Goal: Information Seeking & Learning: Learn about a topic

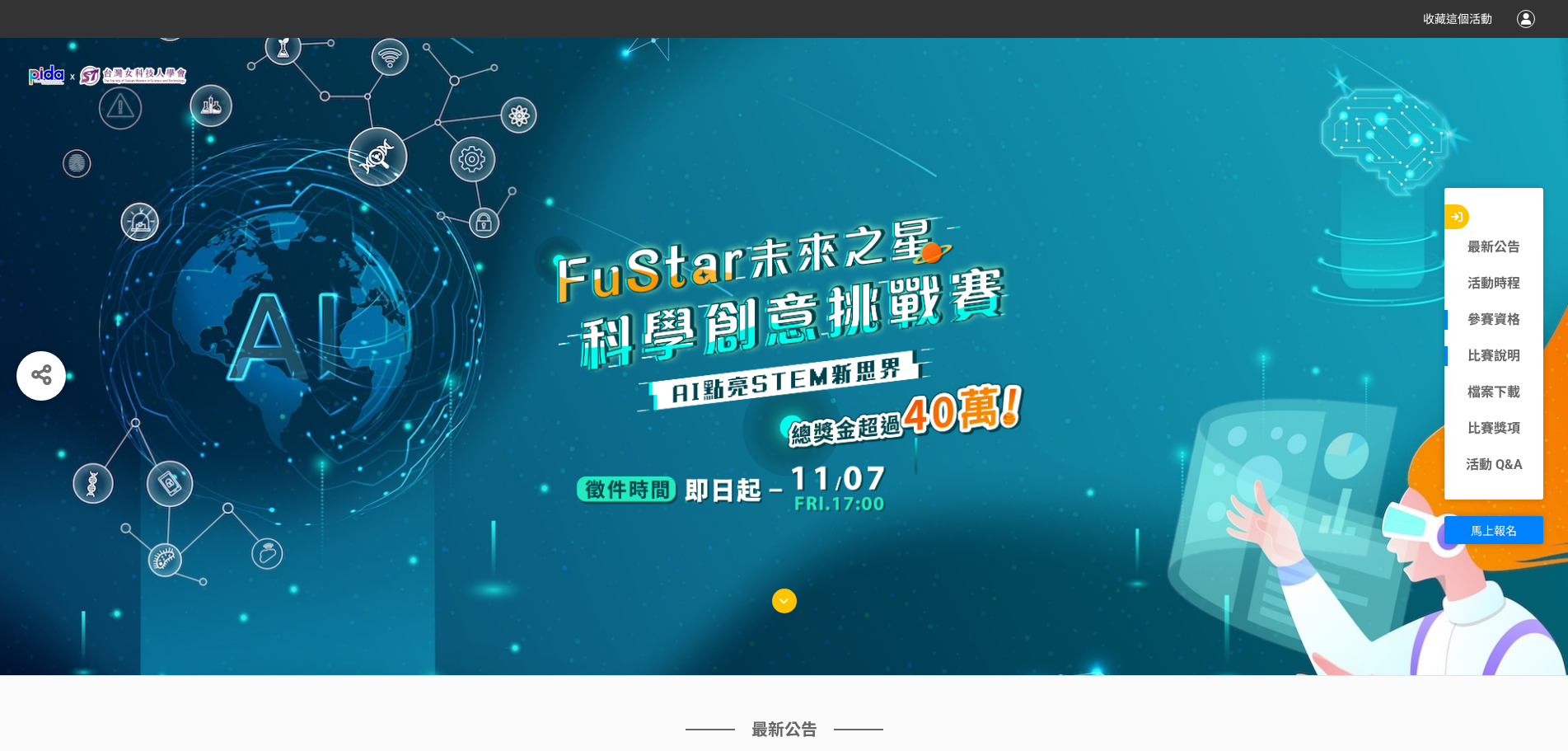
click at [774, 358] on link "比賽說明" at bounding box center [1494, 355] width 99 height 20
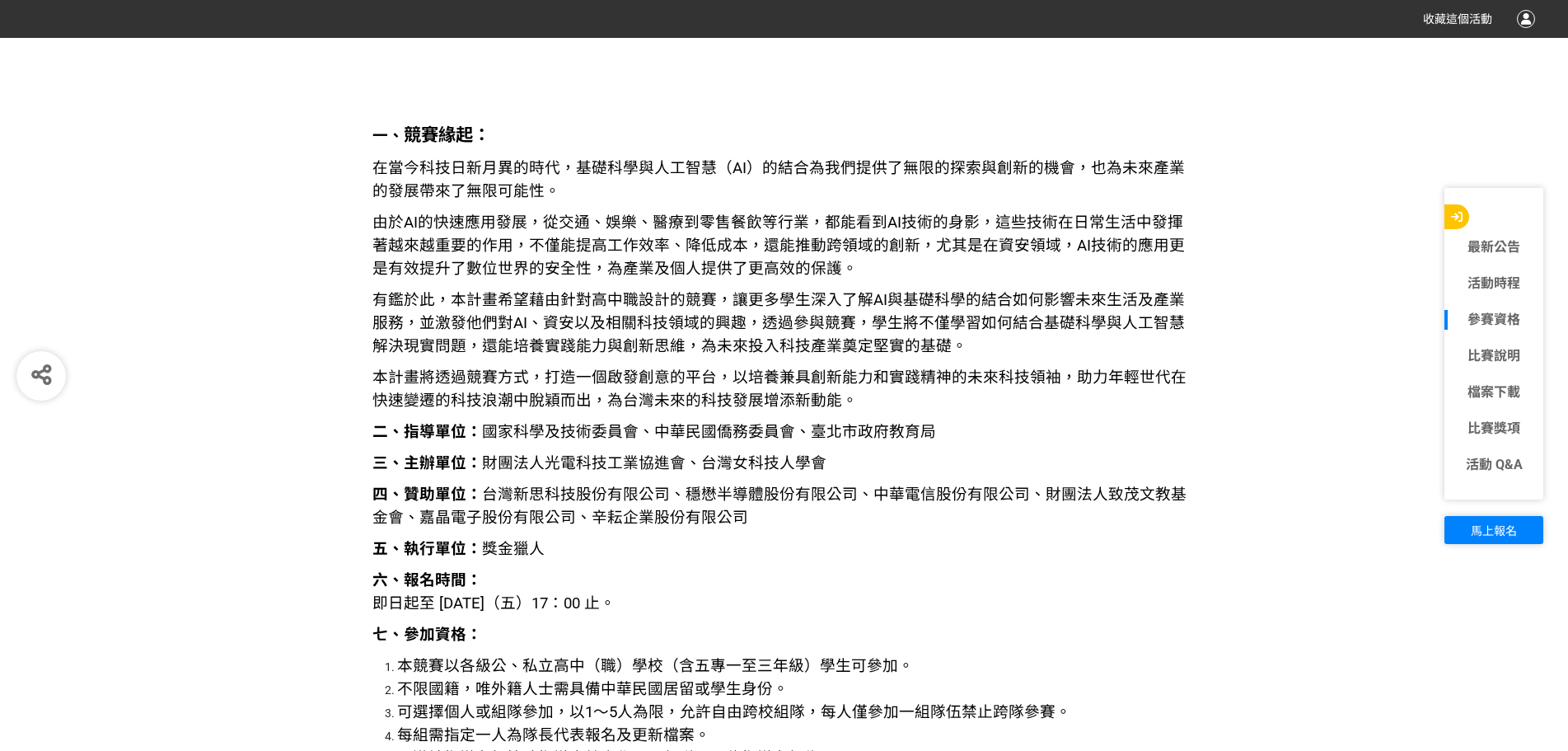
scroll to position [1775, 0]
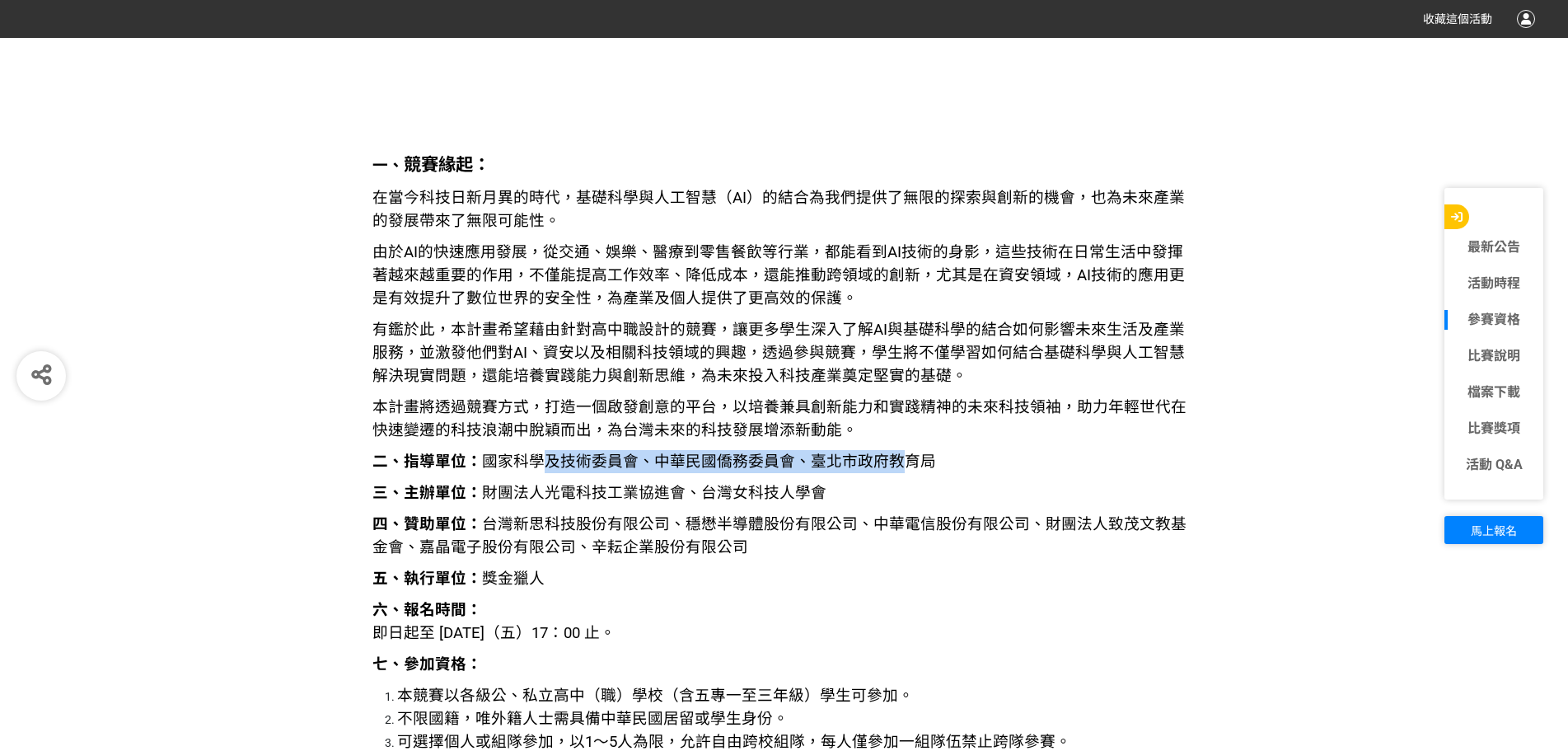
drag, startPoint x: 535, startPoint y: 467, endPoint x: 900, endPoint y: 463, distance: 365.0
click at [774, 463] on span "二、指導單位： 國家科學及技術委員會、中華民國僑務委員會、臺北市政府教育局" at bounding box center [654, 461] width 564 height 18
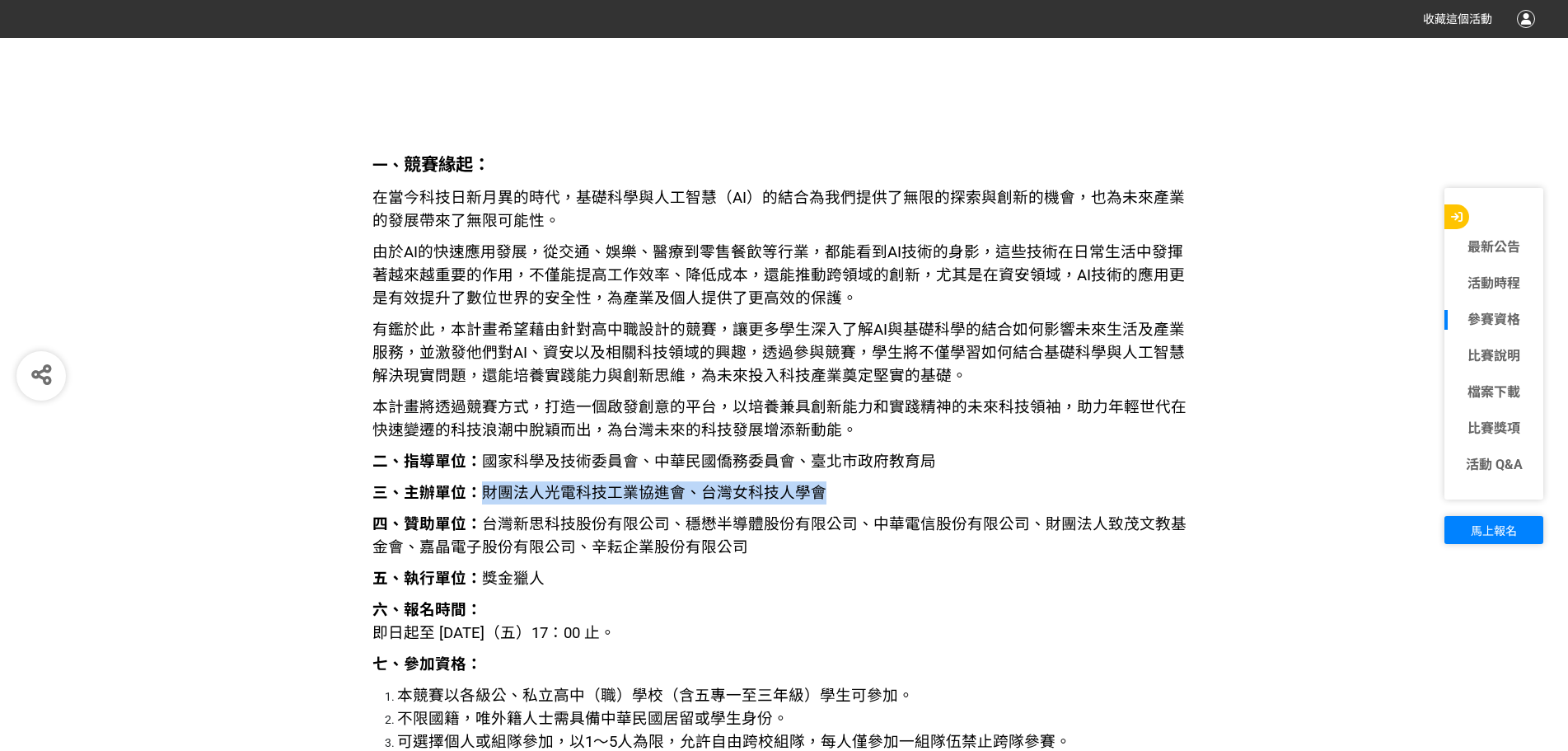
drag, startPoint x: 479, startPoint y: 491, endPoint x: 817, endPoint y: 501, distance: 338.1
click at [774, 501] on span "三、主辦單位： 財團法人光電科技工業協進會、台灣女科技人學會" at bounding box center [599, 492] width 454 height 18
click at [774, 319] on link "參賽資格" at bounding box center [1494, 320] width 99 height 20
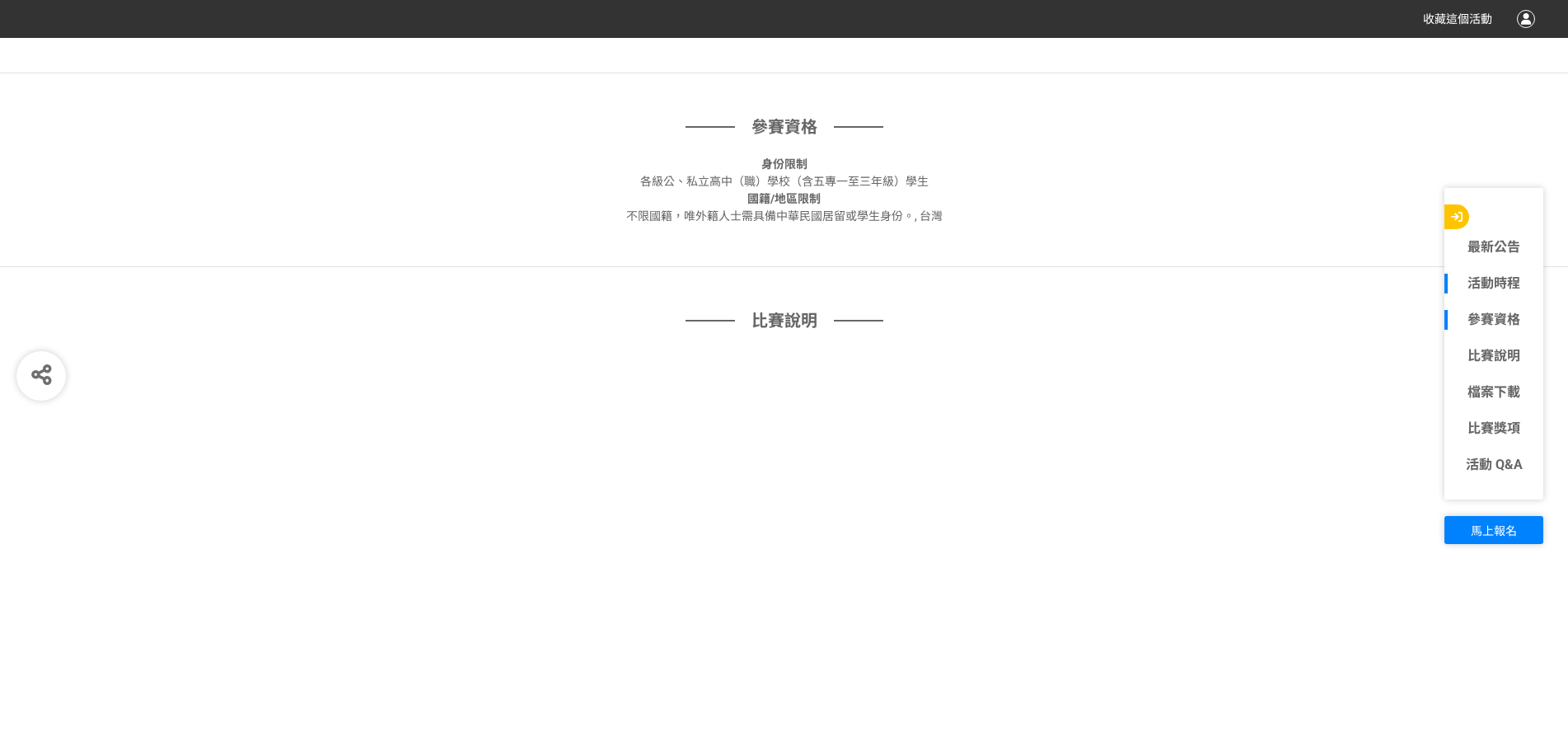
scroll to position [1087, 0]
drag, startPoint x: 646, startPoint y: 182, endPoint x: 916, endPoint y: 187, distance: 270.0
click at [774, 187] on span "各級公、私立高中（職）學校（含五專一至三年級）學生" at bounding box center [784, 186] width 288 height 13
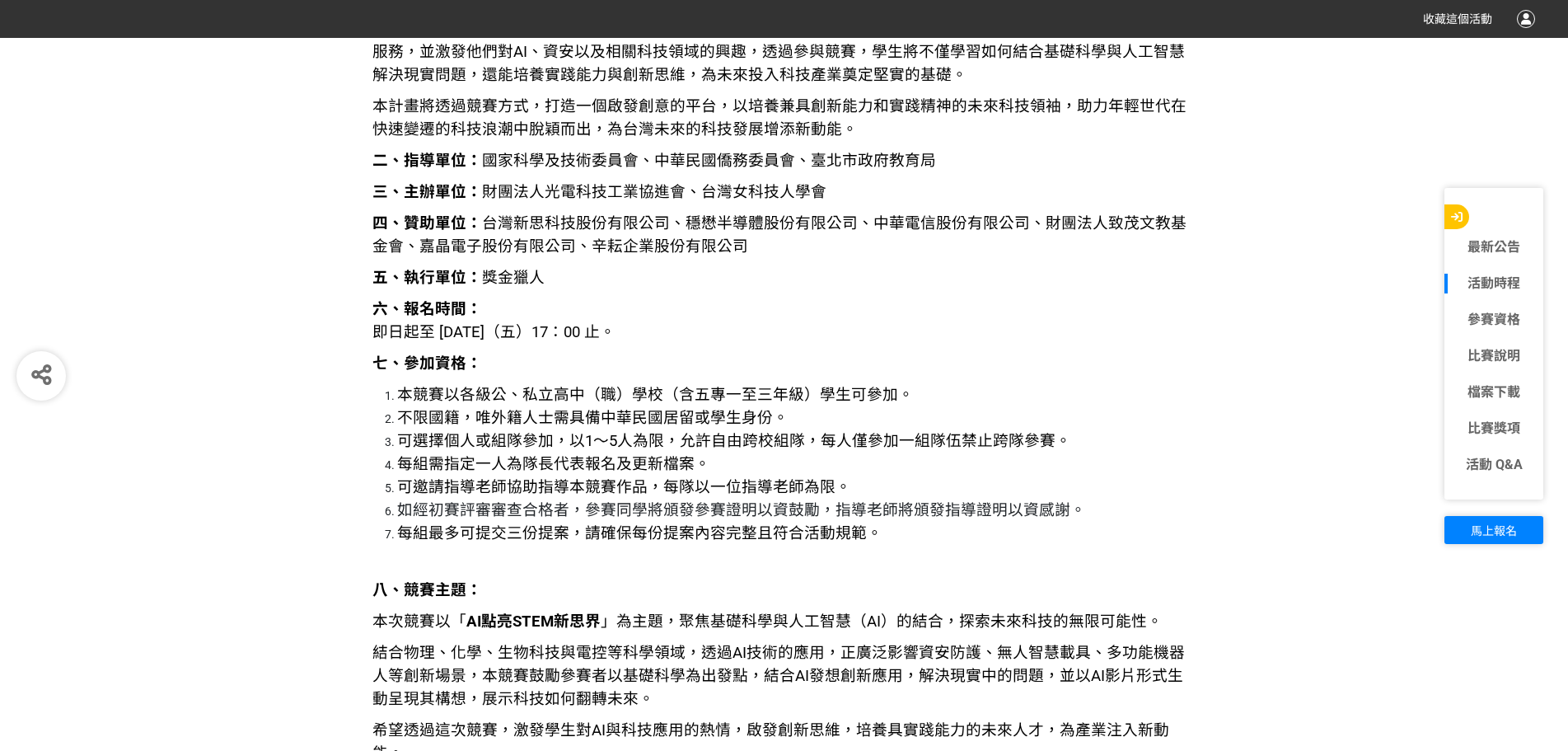
scroll to position [2158, 0]
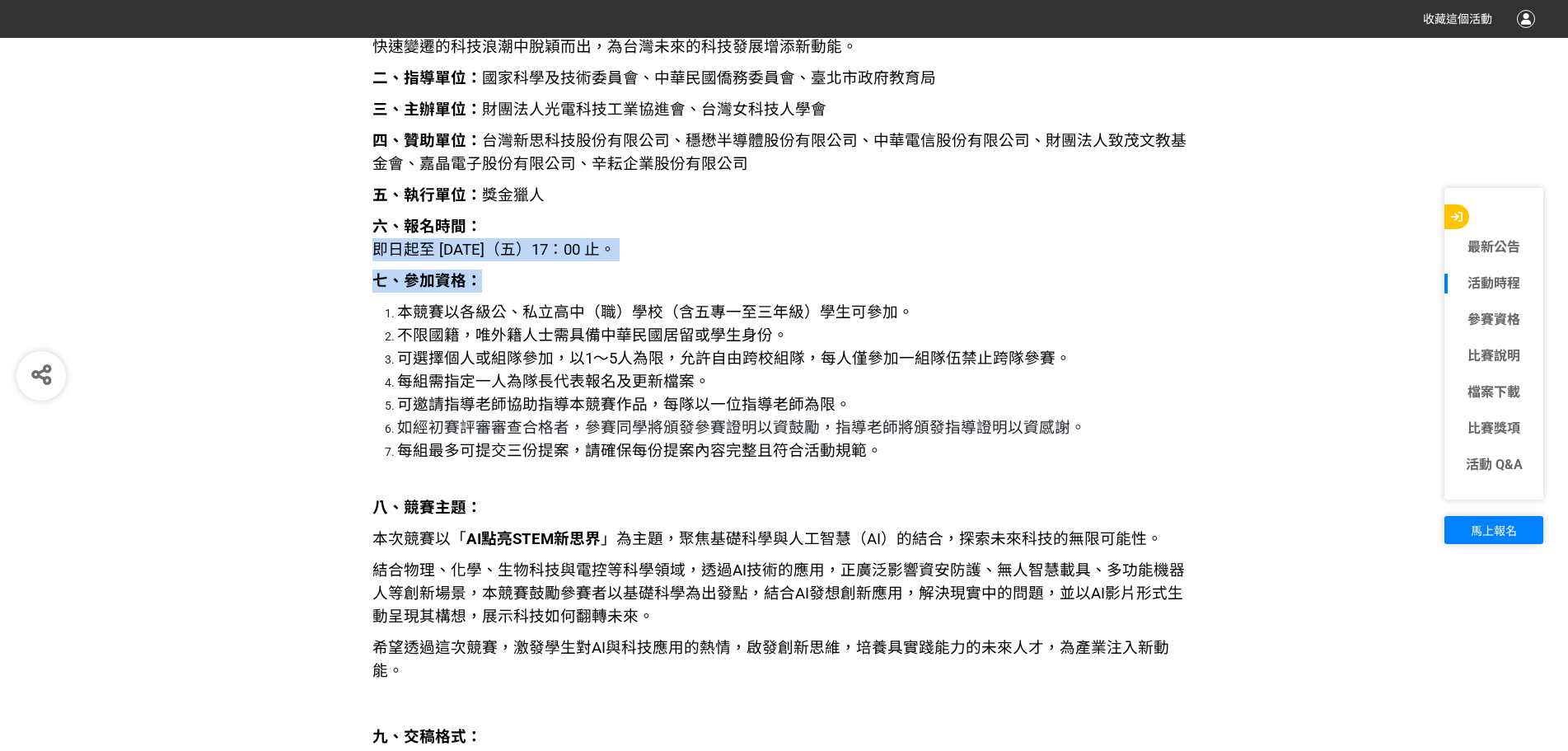
drag, startPoint x: 389, startPoint y: 240, endPoint x: 695, endPoint y: 264, distance: 306.9
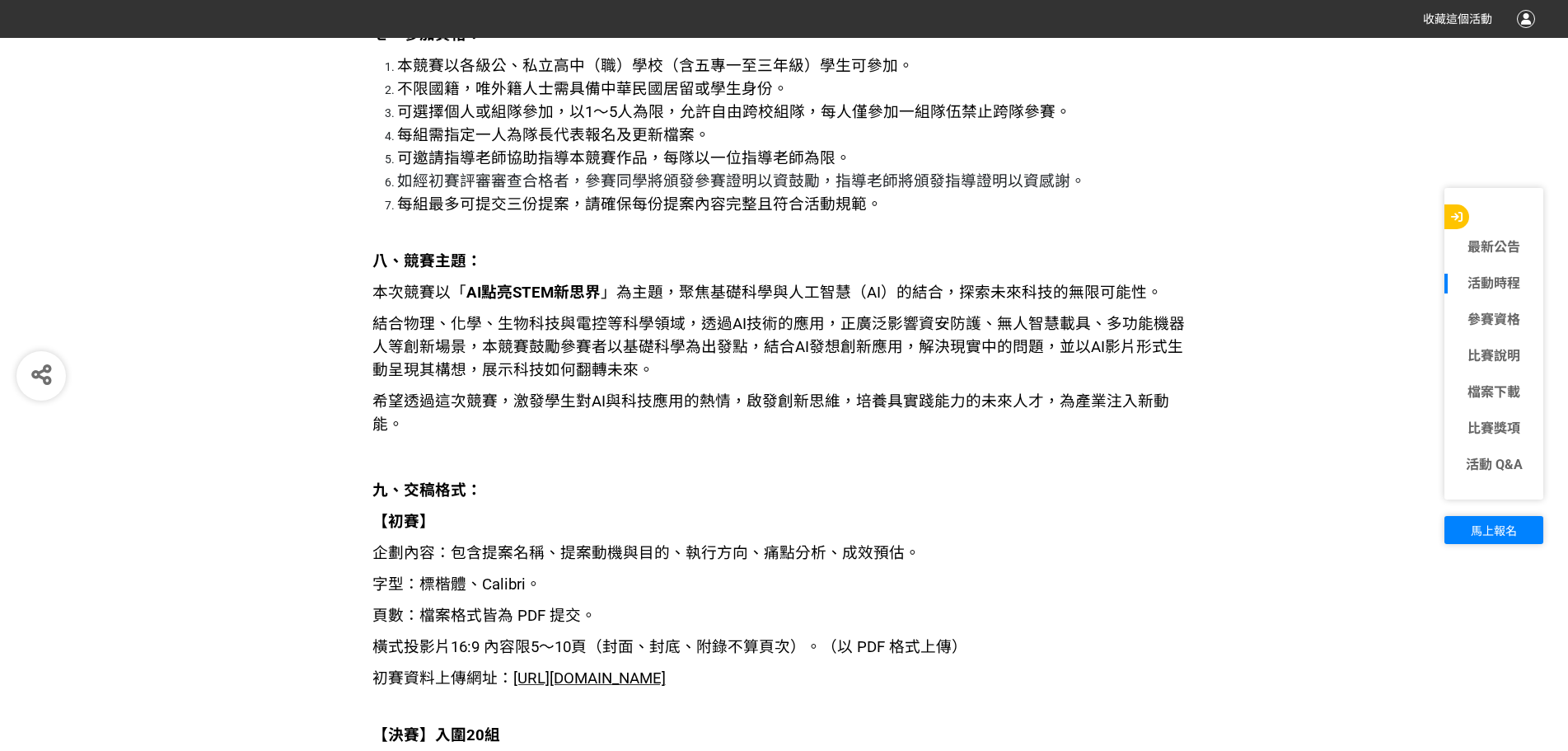
scroll to position [2405, 0]
drag, startPoint x: 453, startPoint y: 528, endPoint x: 824, endPoint y: 531, distance: 371.0
click at [774, 543] on span "企劃內容：包含提案名稱、提案動機與目的、執行方向、痛點分析、成效預估。" at bounding box center [646, 551] width 548 height 18
drag, startPoint x: 433, startPoint y: 556, endPoint x: 526, endPoint y: 576, distance: 95.1
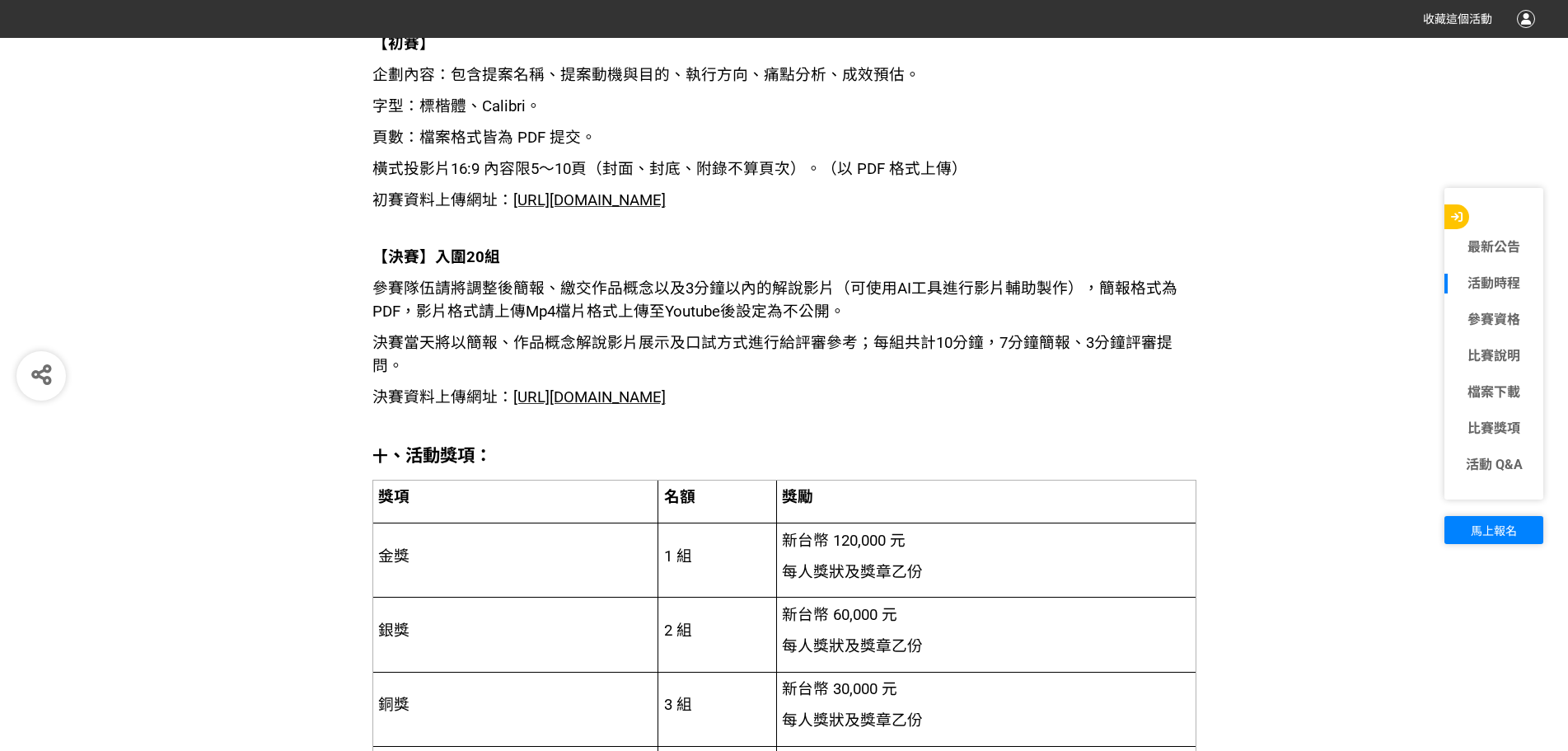
scroll to position [2899, 0]
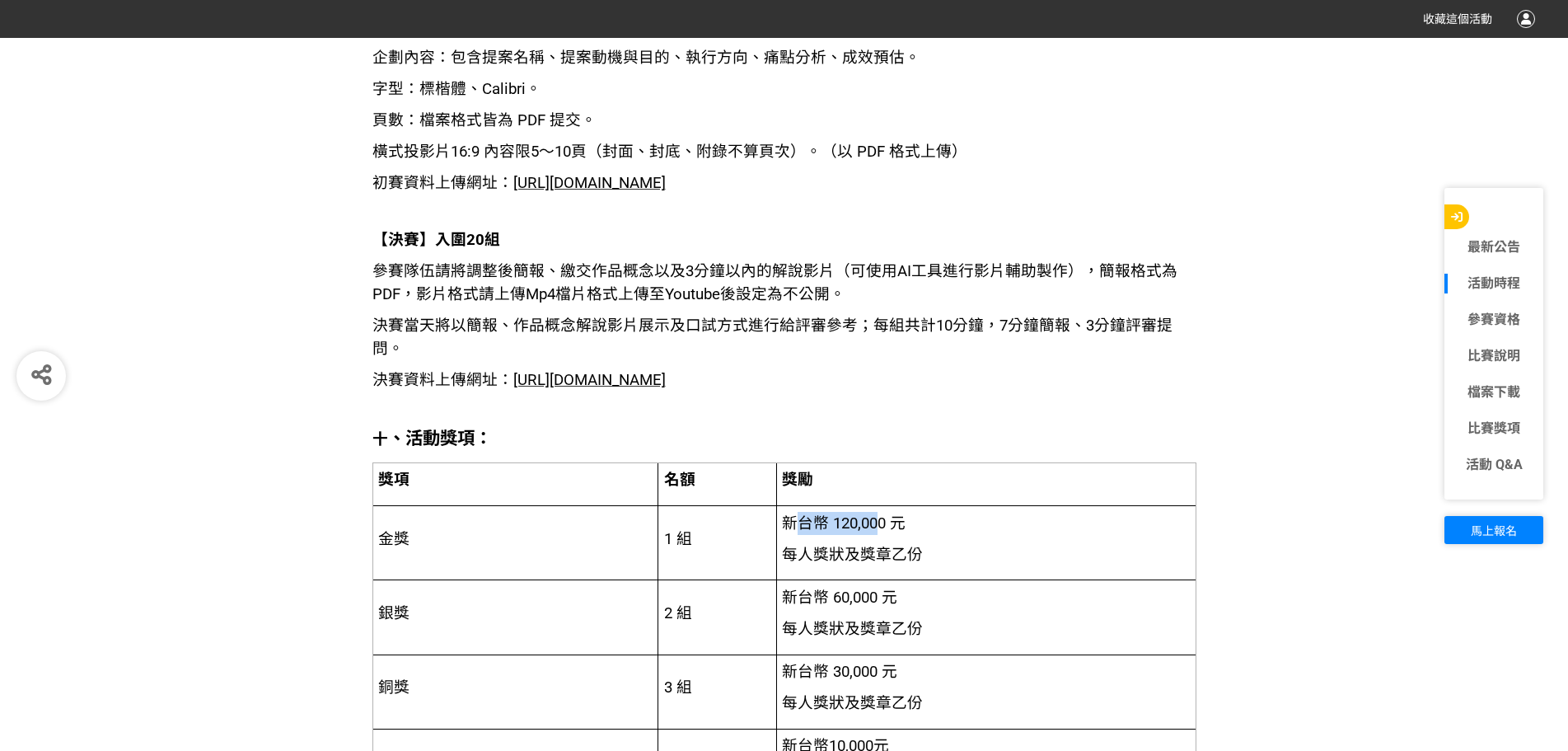
drag, startPoint x: 799, startPoint y: 530, endPoint x: 881, endPoint y: 533, distance: 82.1
click at [774, 533] on p "新台幣 120,000 元" at bounding box center [985, 523] width 407 height 23
drag, startPoint x: 795, startPoint y: 524, endPoint x: 881, endPoint y: 526, distance: 86.0
click at [774, 526] on span "新台幣 120,000 元" at bounding box center [844, 523] width 124 height 18
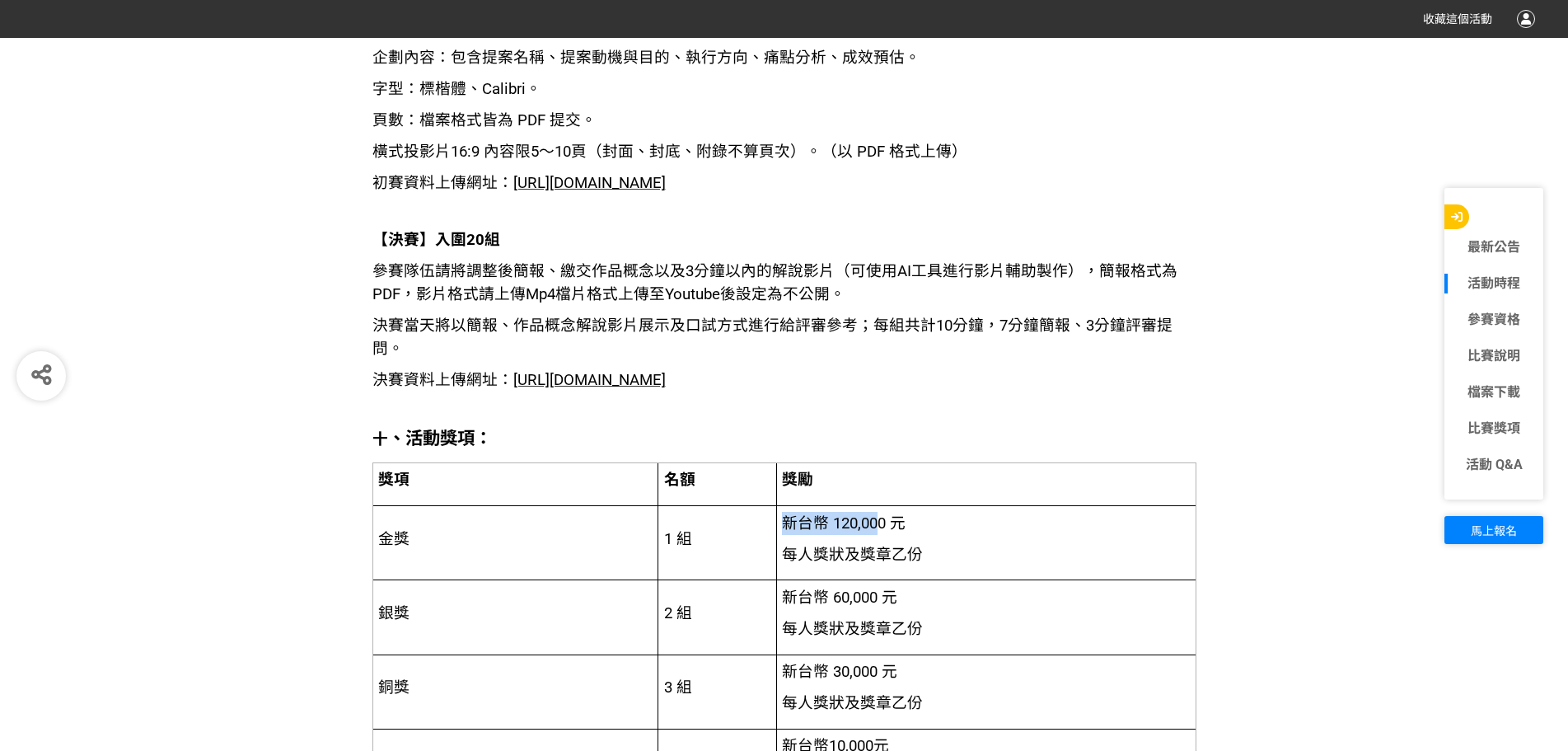
click at [774, 526] on span "新台幣 120,000 元" at bounding box center [844, 523] width 124 height 18
click at [774, 517] on span "新台幣 120,000 元" at bounding box center [844, 523] width 124 height 18
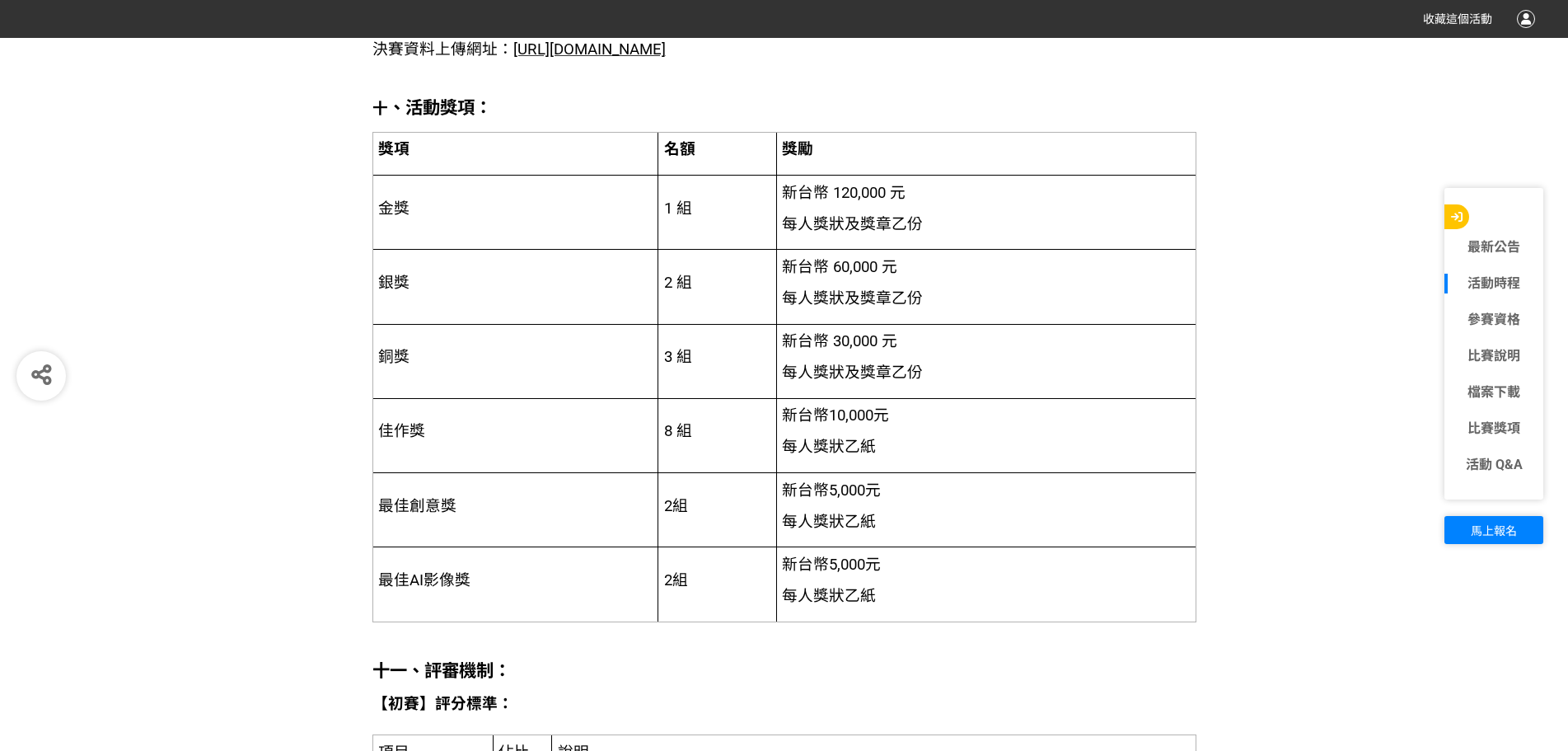
scroll to position [3230, 0]
click at [774, 252] on link "最新公告" at bounding box center [1494, 247] width 99 height 20
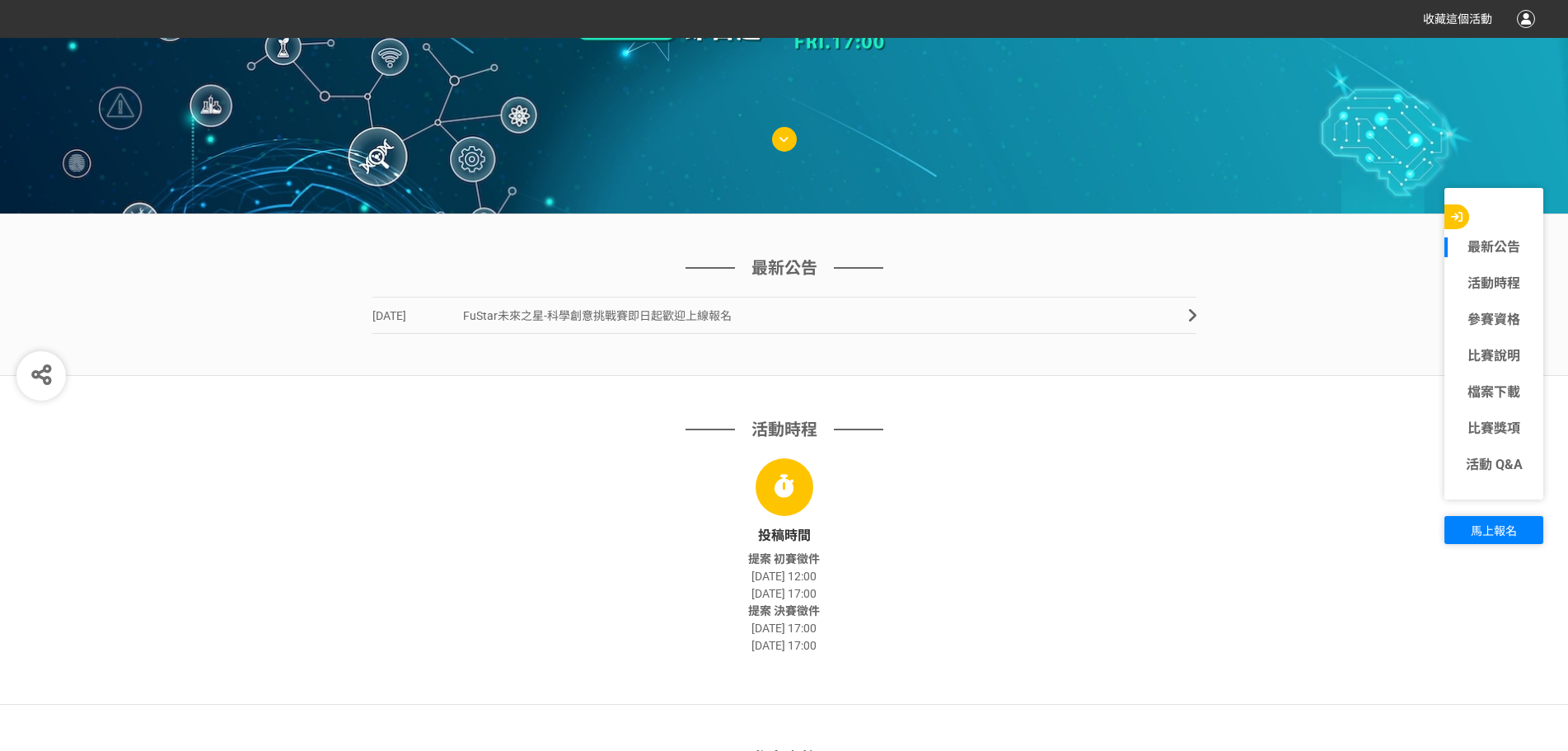
scroll to position [432, 0]
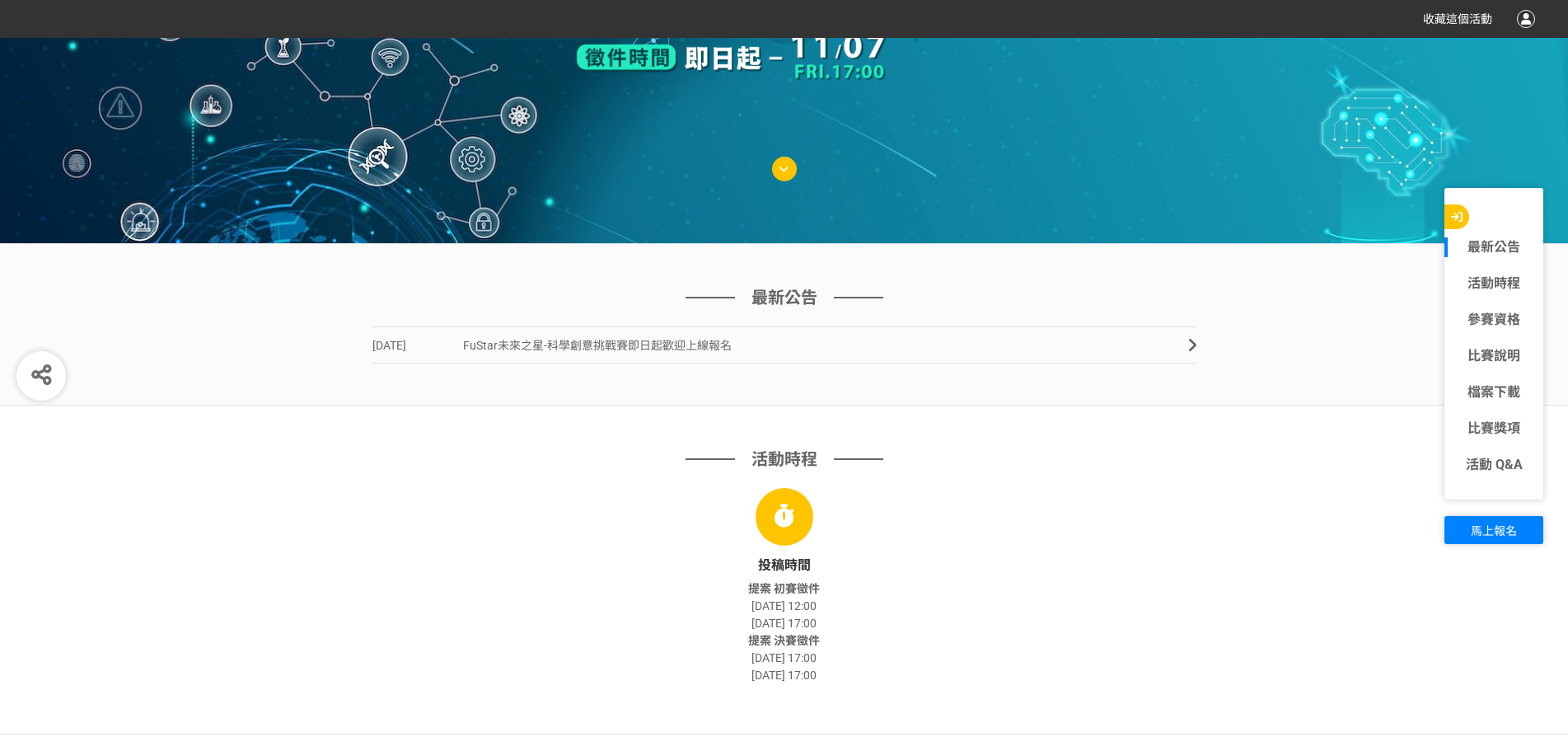
click at [577, 344] on span "FuStar未來之星-科學創意挑戰賽即日起歡迎上線報名" at bounding box center [598, 345] width 268 height 13
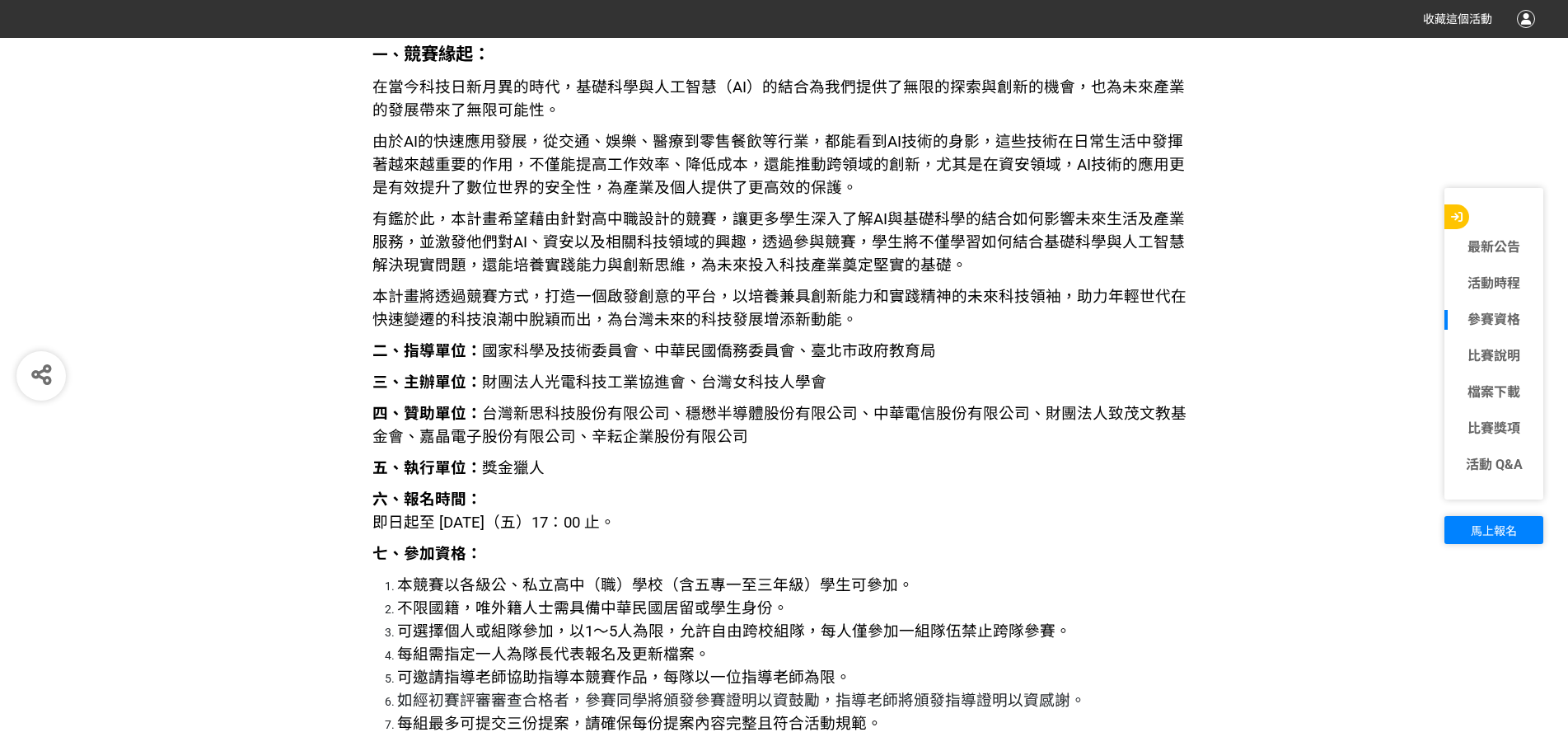
scroll to position [1915, 0]
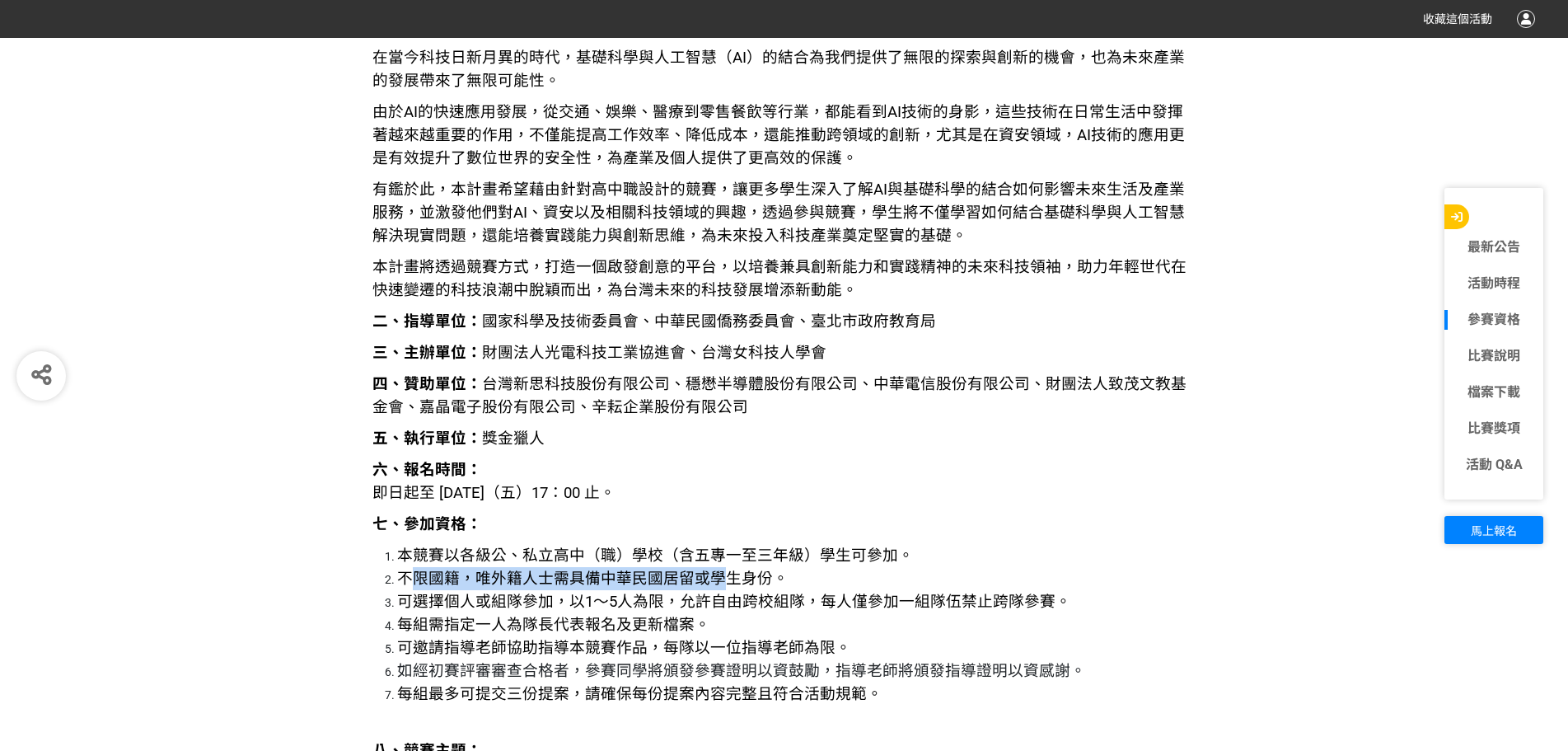
drag, startPoint x: 418, startPoint y: 579, endPoint x: 716, endPoint y: 585, distance: 298.1
click at [716, 585] on span "不限國籍，唯外籍人士需具備中華民國居留或學生身份。" at bounding box center [592, 578] width 391 height 18
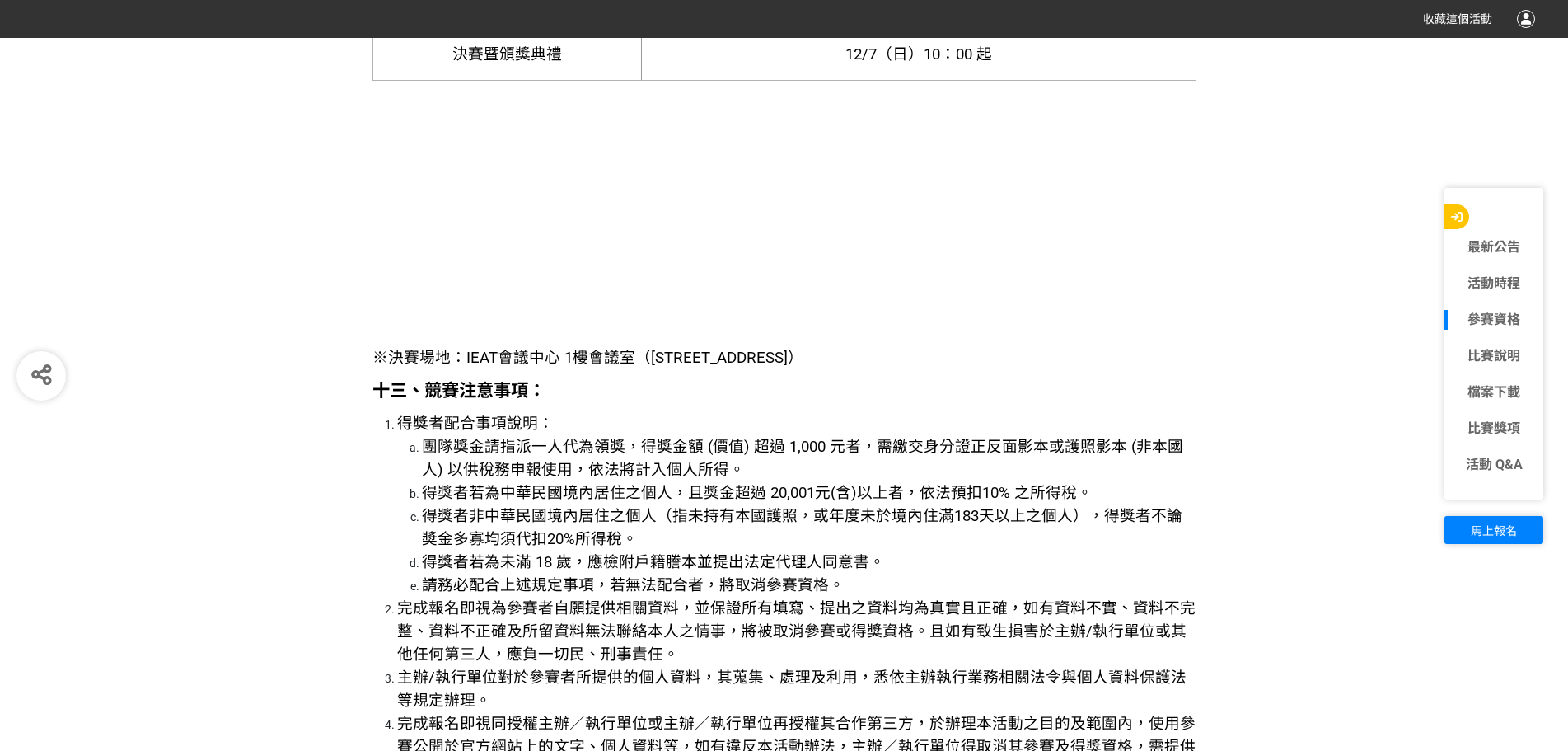
scroll to position [4800, 0]
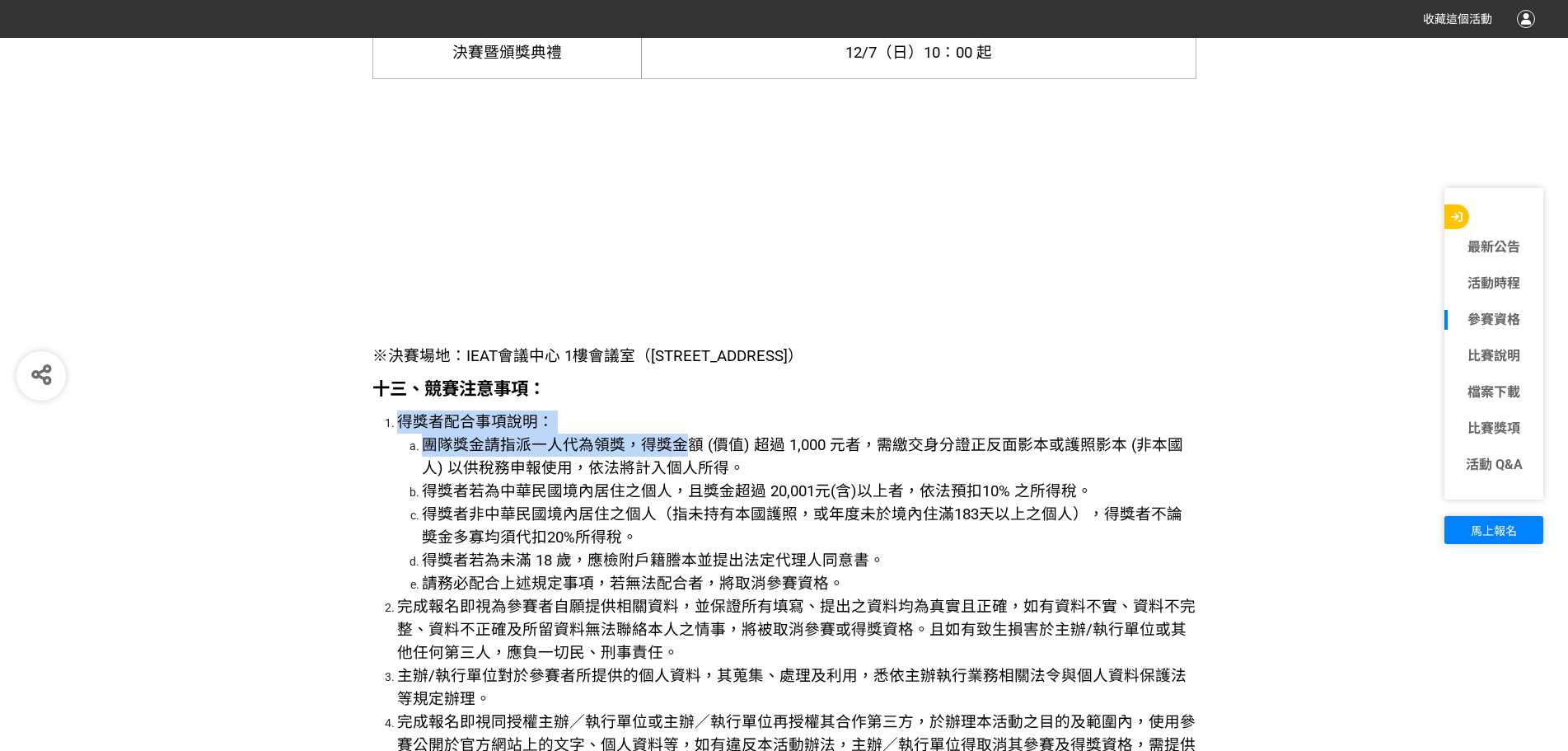
drag, startPoint x: 680, startPoint y: 447, endPoint x: 1146, endPoint y: 432, distance: 466.2
click at [774, 432] on li "得獎者配合事項說明： 團隊獎金請指派一人代為領獎，得獎金額 (價值) 超過 1,000 元者，需繳交身分證正反面影本或護照影本 (非本國人) 以供稅務申報使用…" at bounding box center [796, 503] width 799 height 185
drag, startPoint x: 885, startPoint y: 485, endPoint x: 1029, endPoint y: 483, distance: 144.0
click at [774, 483] on span "得獎者若為中華民國境內居住之個人，且獎金超過 20,001元(含)以上者，依法預扣10% 之所得稅。" at bounding box center [757, 491] width 671 height 18
click at [774, 491] on span "得獎者若為中華民國境內居住之個人，且獎金超過 20,001元(含)以上者，依法預扣10% 之所得稅。" at bounding box center [757, 491] width 671 height 18
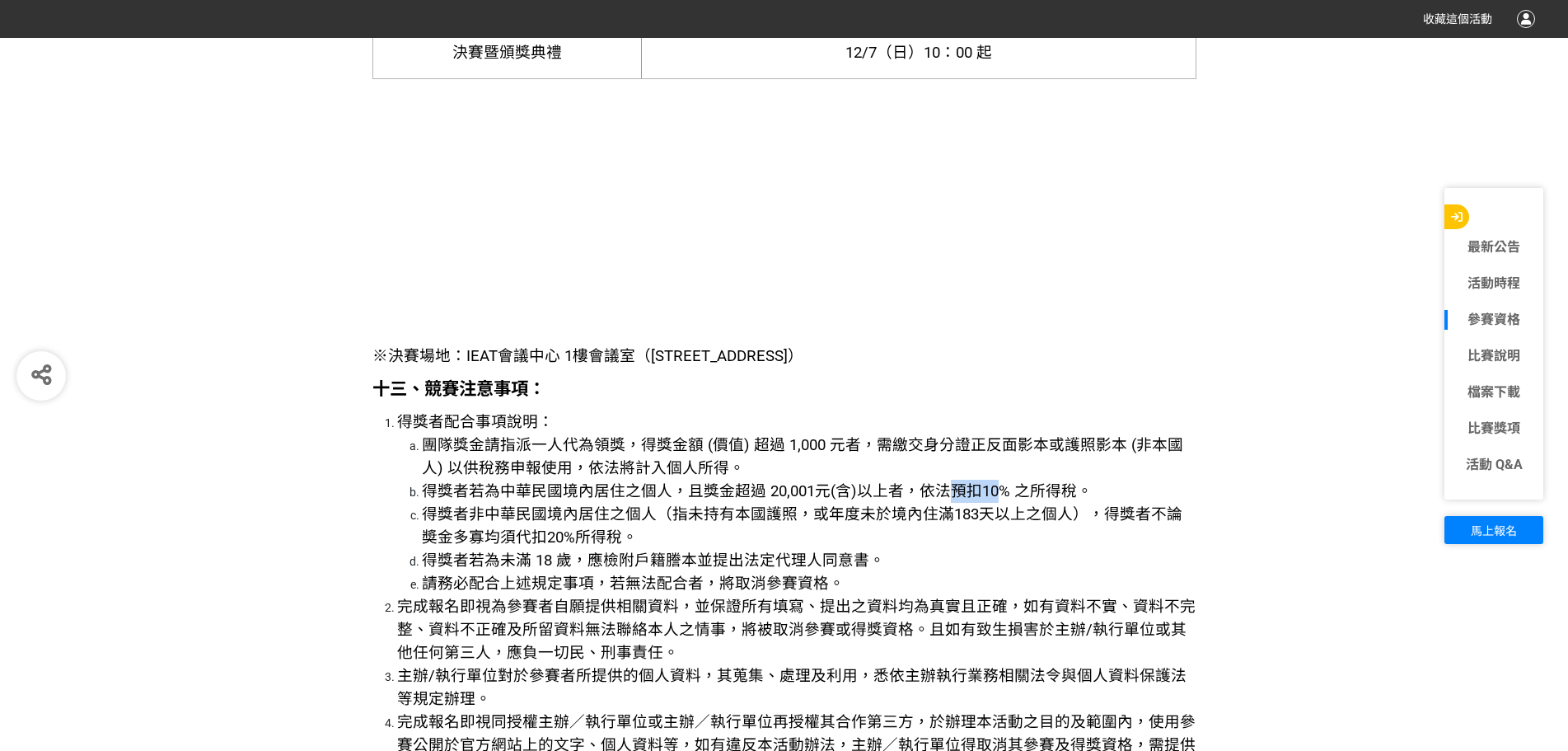
drag, startPoint x: 946, startPoint y: 484, endPoint x: 987, endPoint y: 498, distance: 43.3
click at [774, 498] on span "得獎者若為中華民國境內居住之個人，且獎金超過 20,001元(含)以上者，依法預扣10% 之所得稅。" at bounding box center [757, 491] width 671 height 18
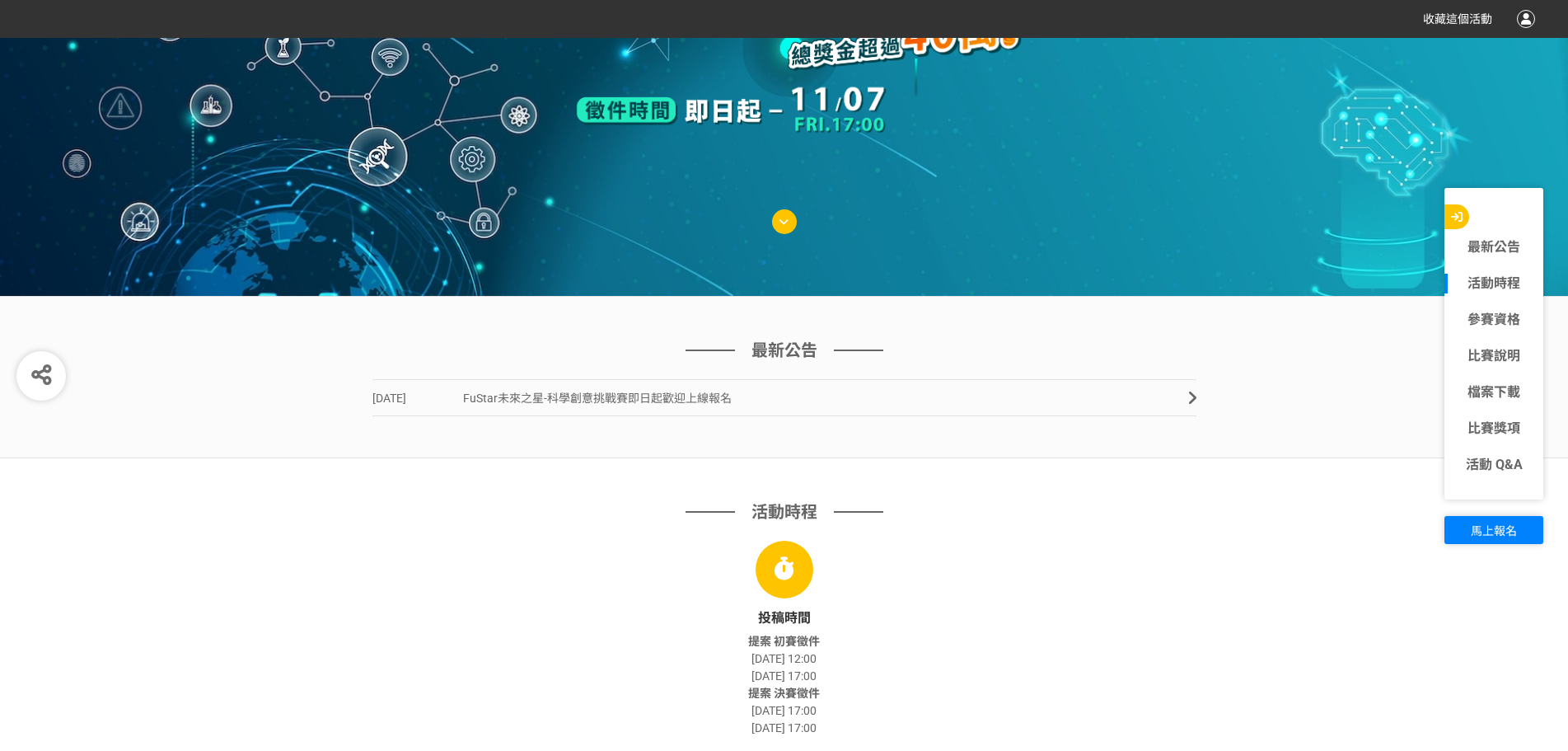
scroll to position [412, 0]
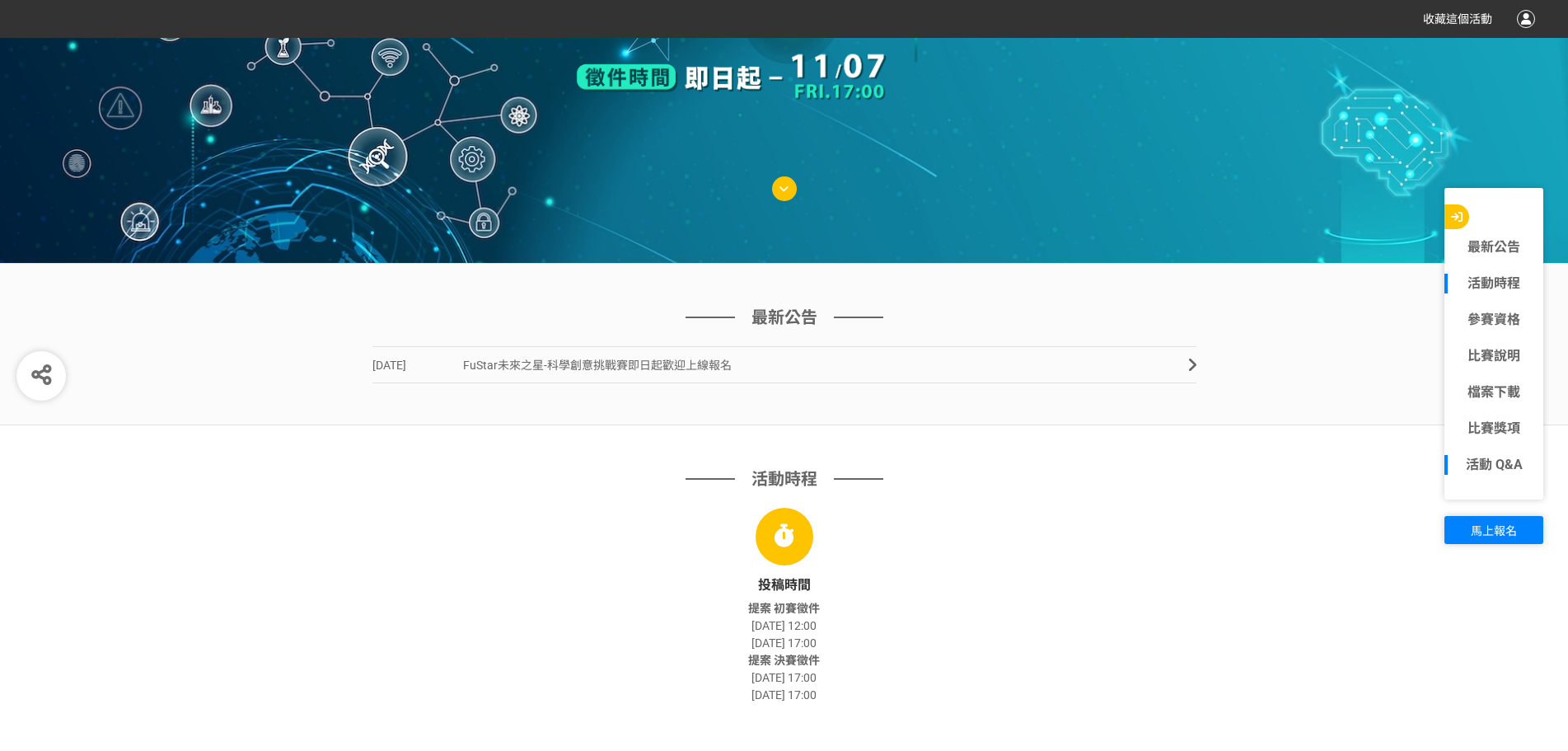
click at [774, 465] on link "活動 Q&A" at bounding box center [1494, 464] width 99 height 20
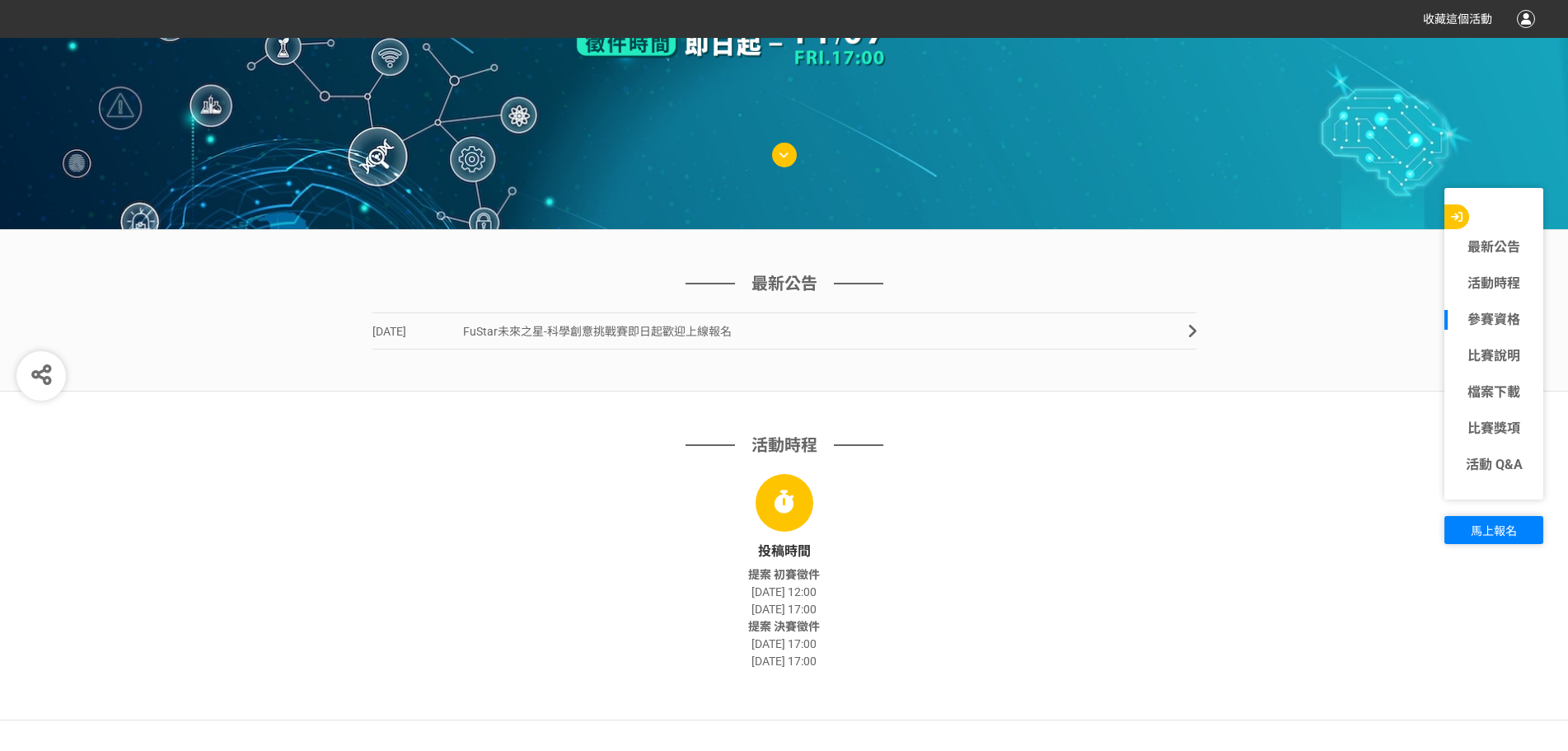
scroll to position [495, 0]
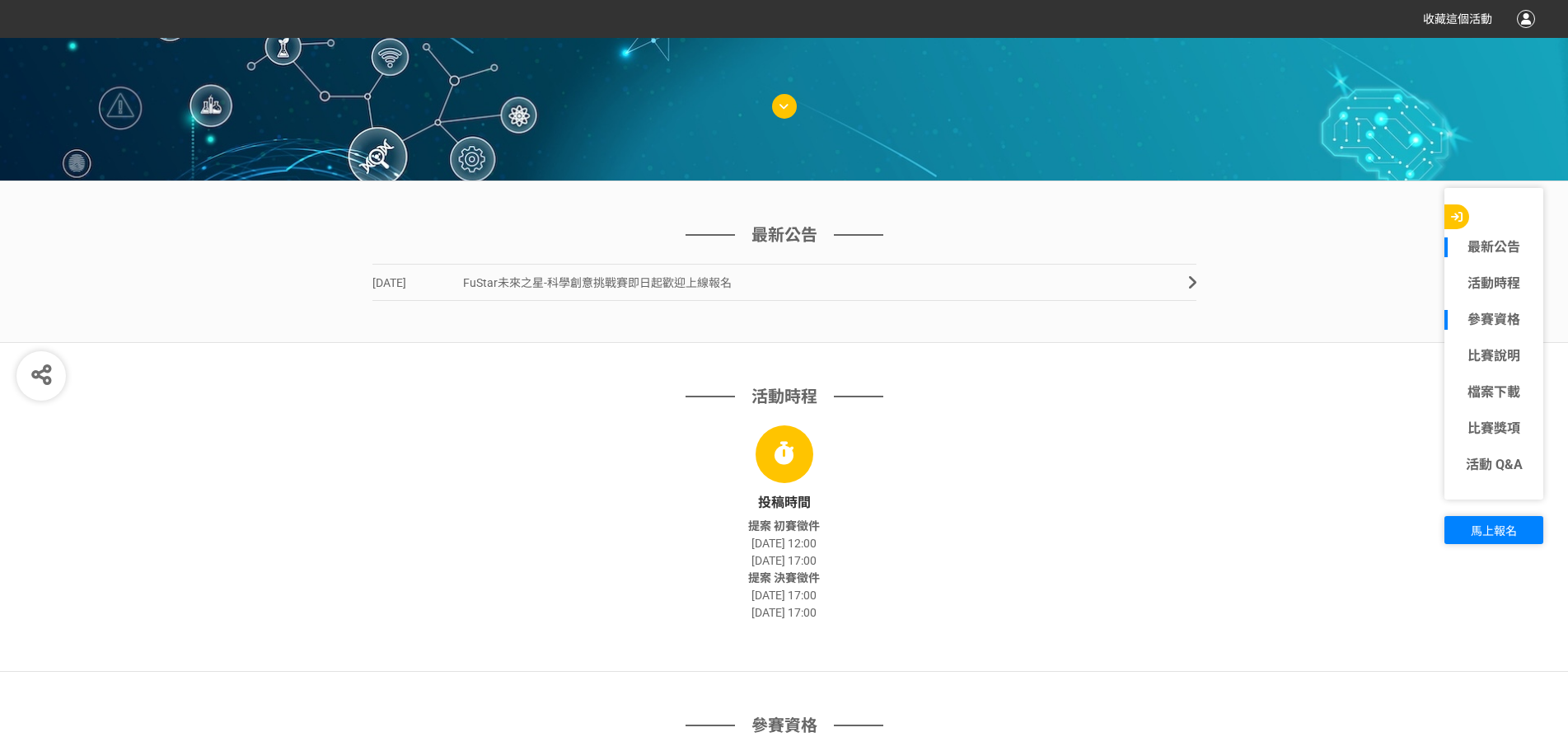
click at [774, 249] on link "最新公告" at bounding box center [1494, 247] width 99 height 20
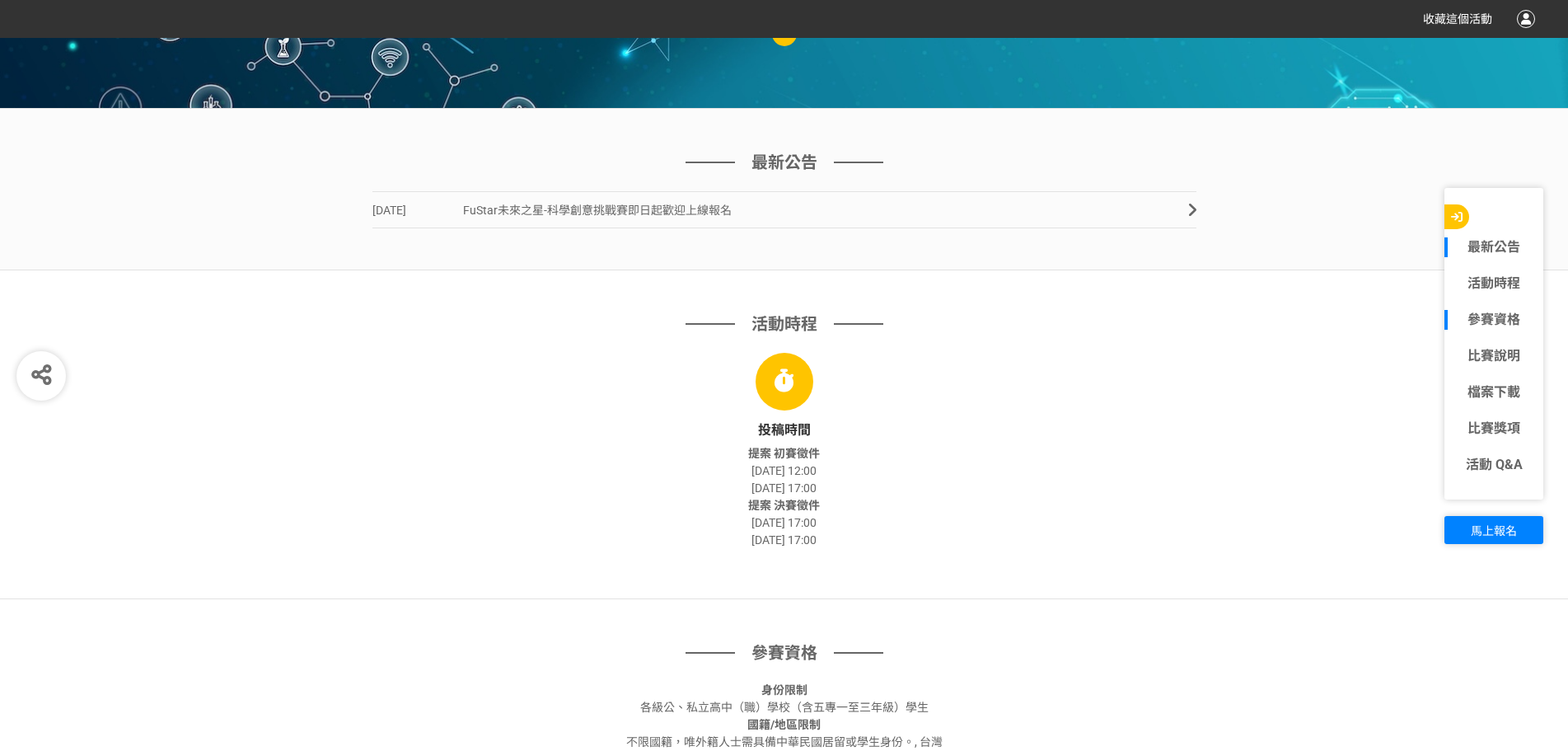
scroll to position [597, 0]
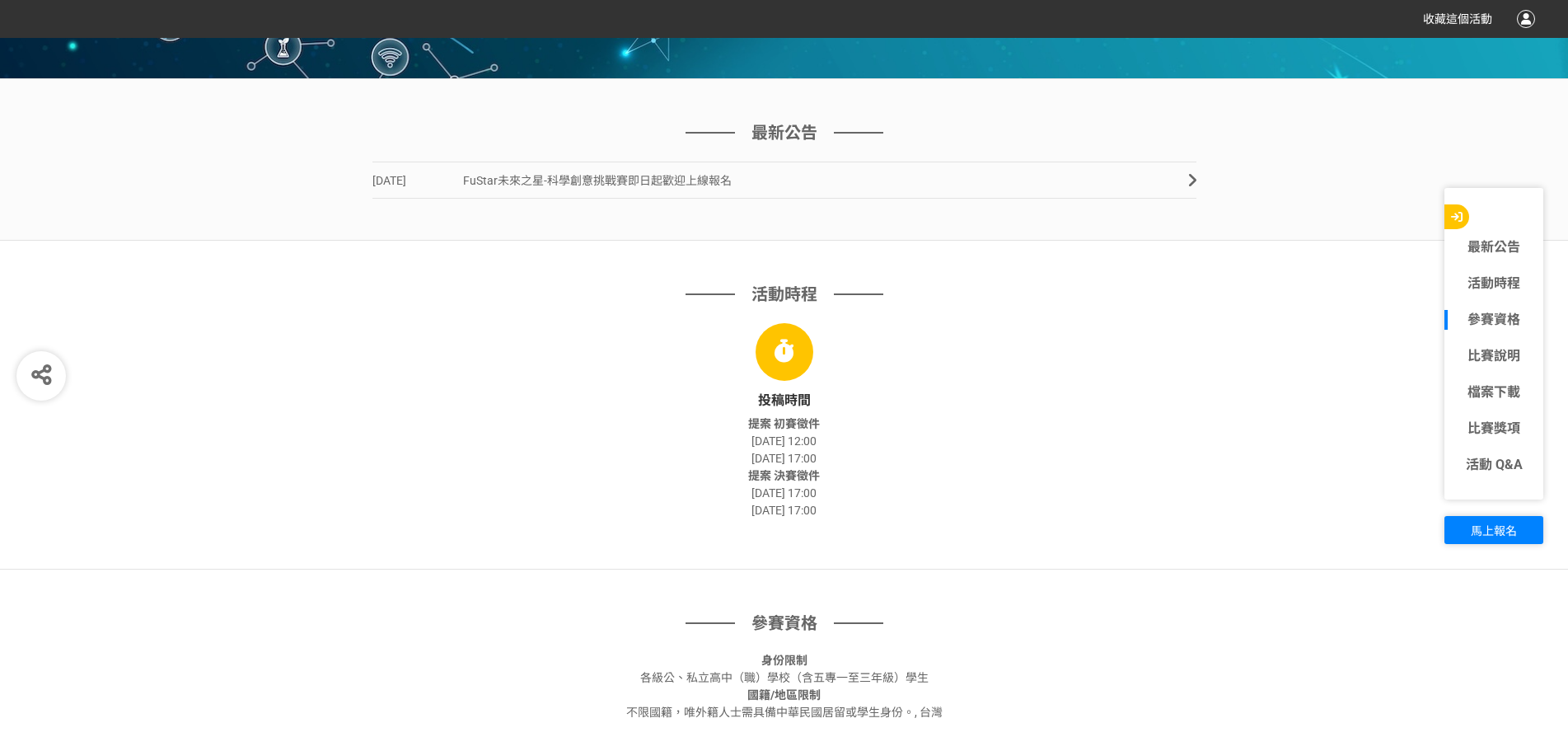
click at [631, 180] on span "FuStar未來之星-科學創意挑戰賽即日起歡迎上線報名" at bounding box center [598, 180] width 268 height 13
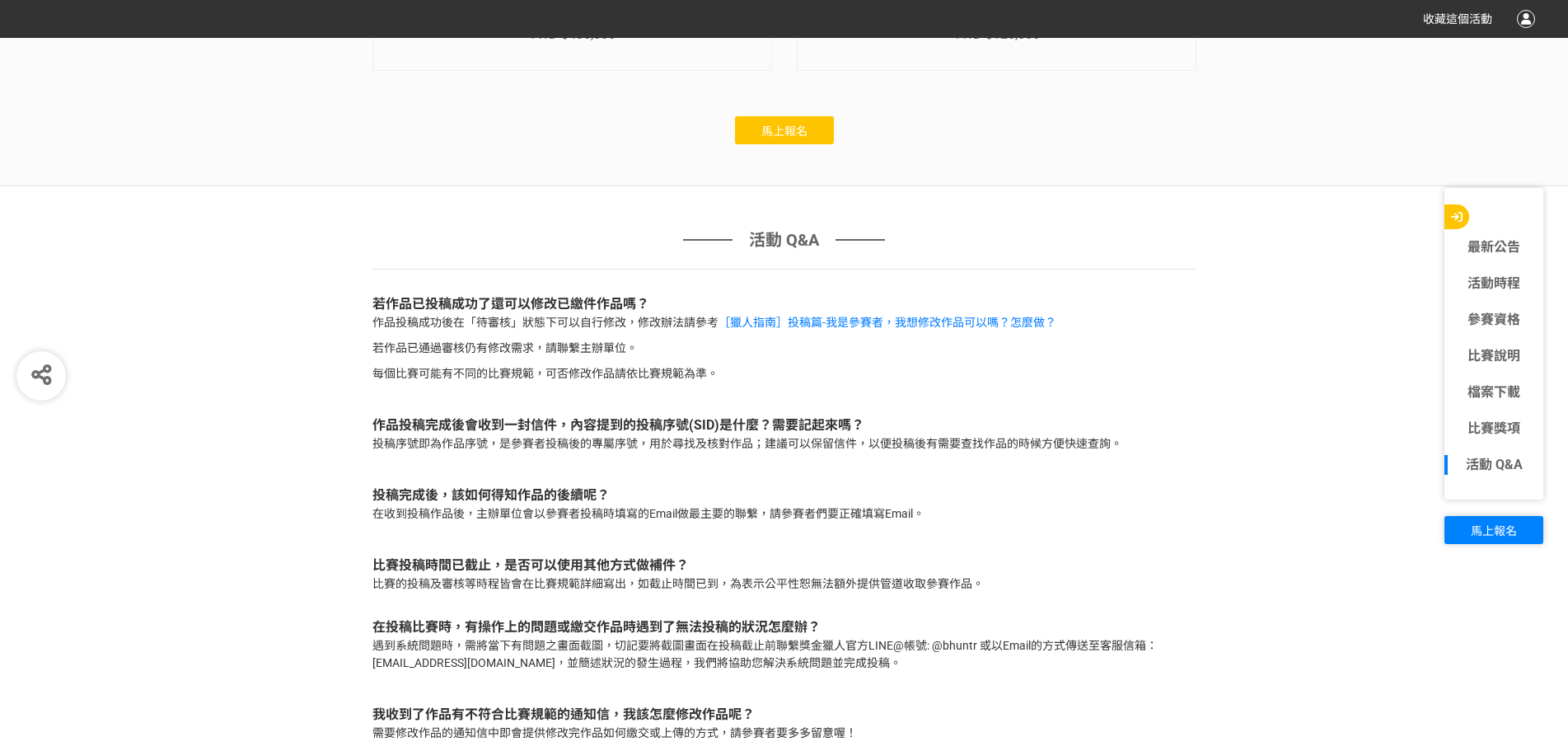
scroll to position [7925, 0]
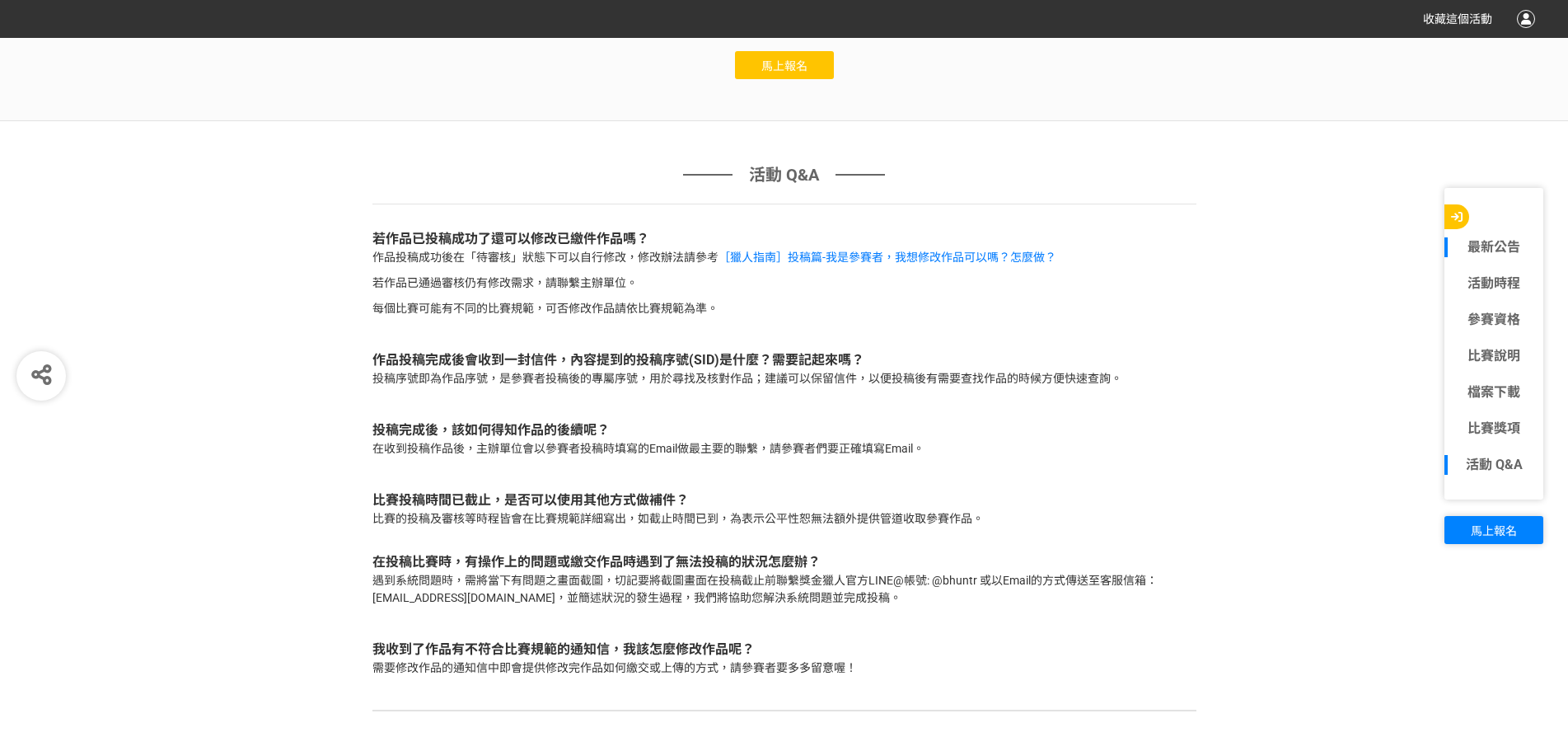
click at [774, 255] on link "最新公告" at bounding box center [1494, 247] width 99 height 20
click at [774, 248] on link "最新公告" at bounding box center [1494, 247] width 99 height 20
click at [774, 280] on link "活動時程" at bounding box center [1494, 283] width 99 height 20
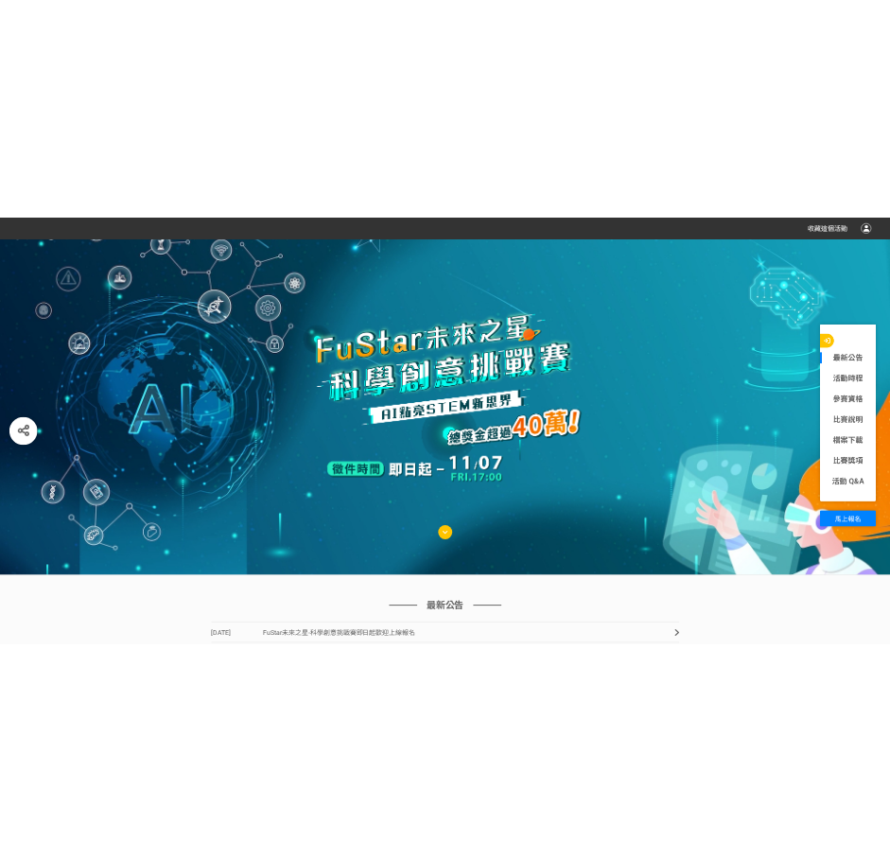
scroll to position [19, 0]
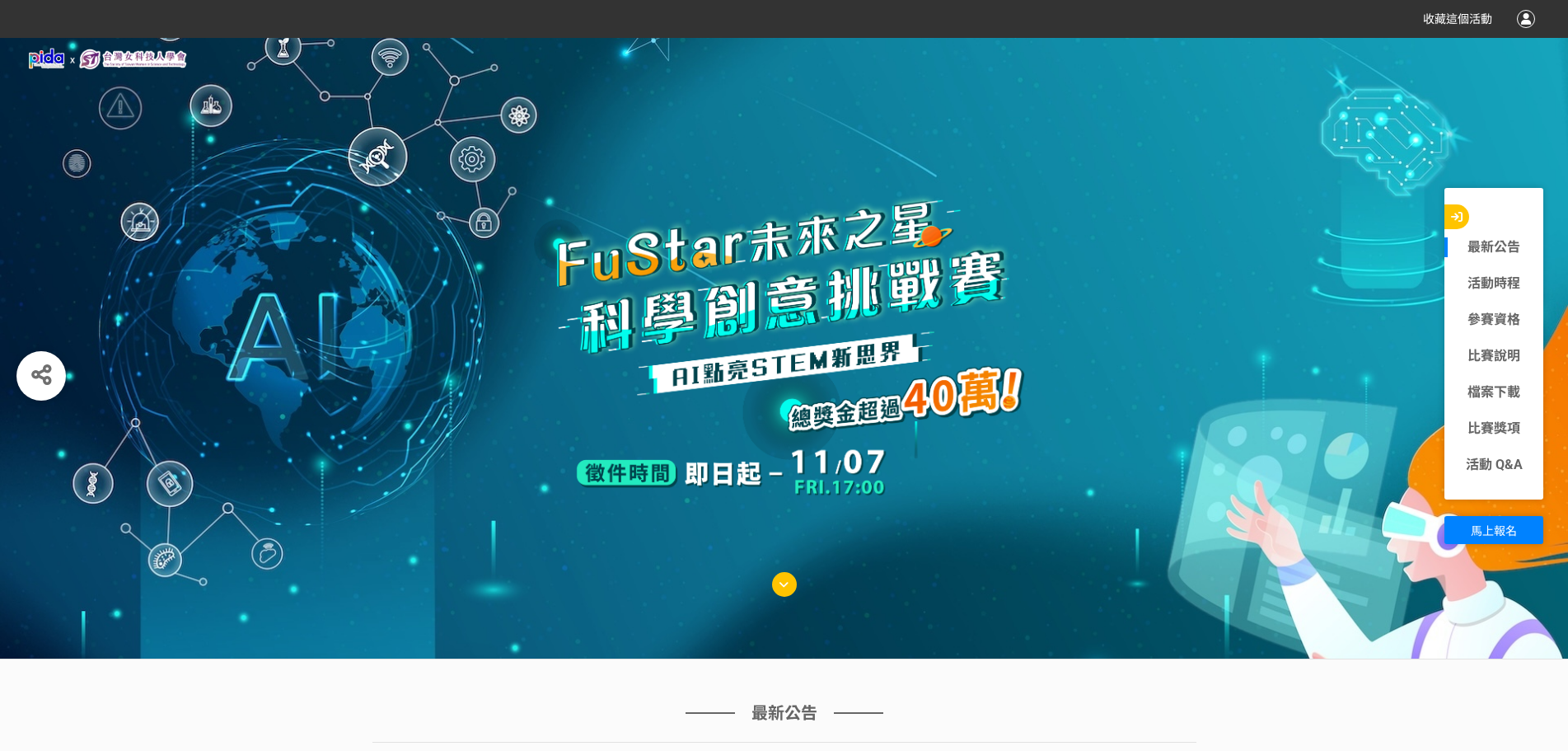
click at [774, 259] on img at bounding box center [784, 353] width 560 height 329
click at [774, 271] on img at bounding box center [784, 353] width 560 height 329
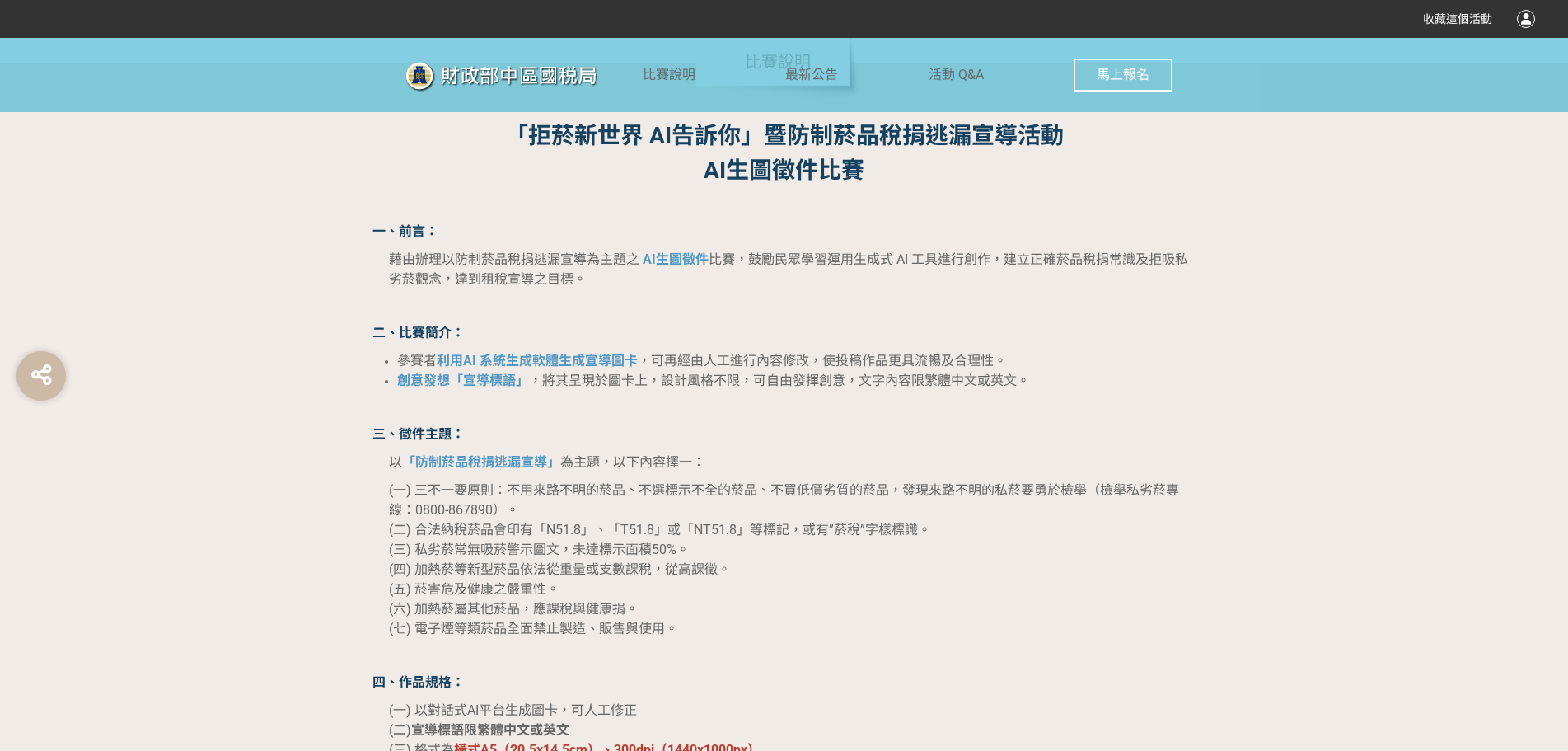
scroll to position [1154, 0]
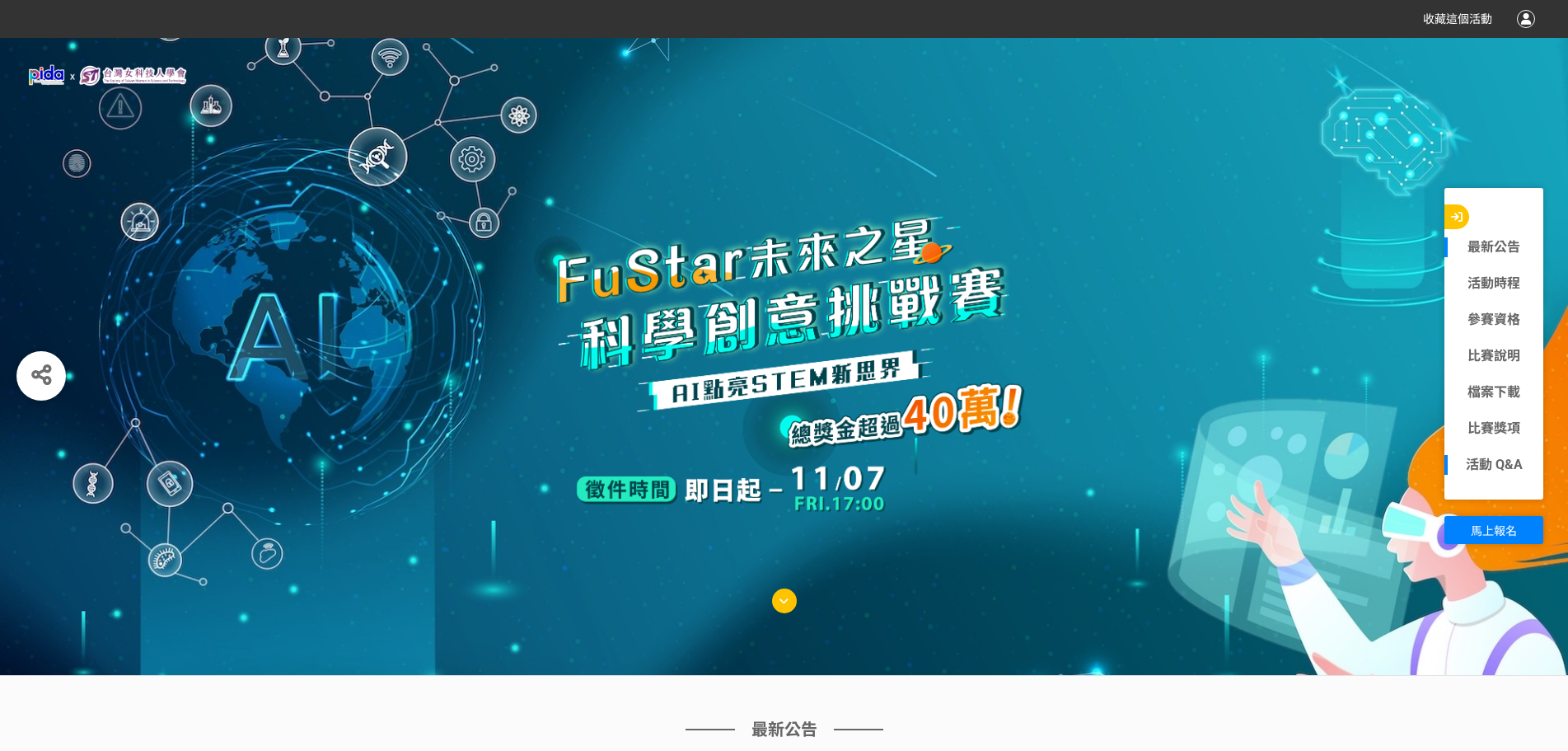
click at [774, 465] on link "活動 Q&A" at bounding box center [1494, 464] width 99 height 20
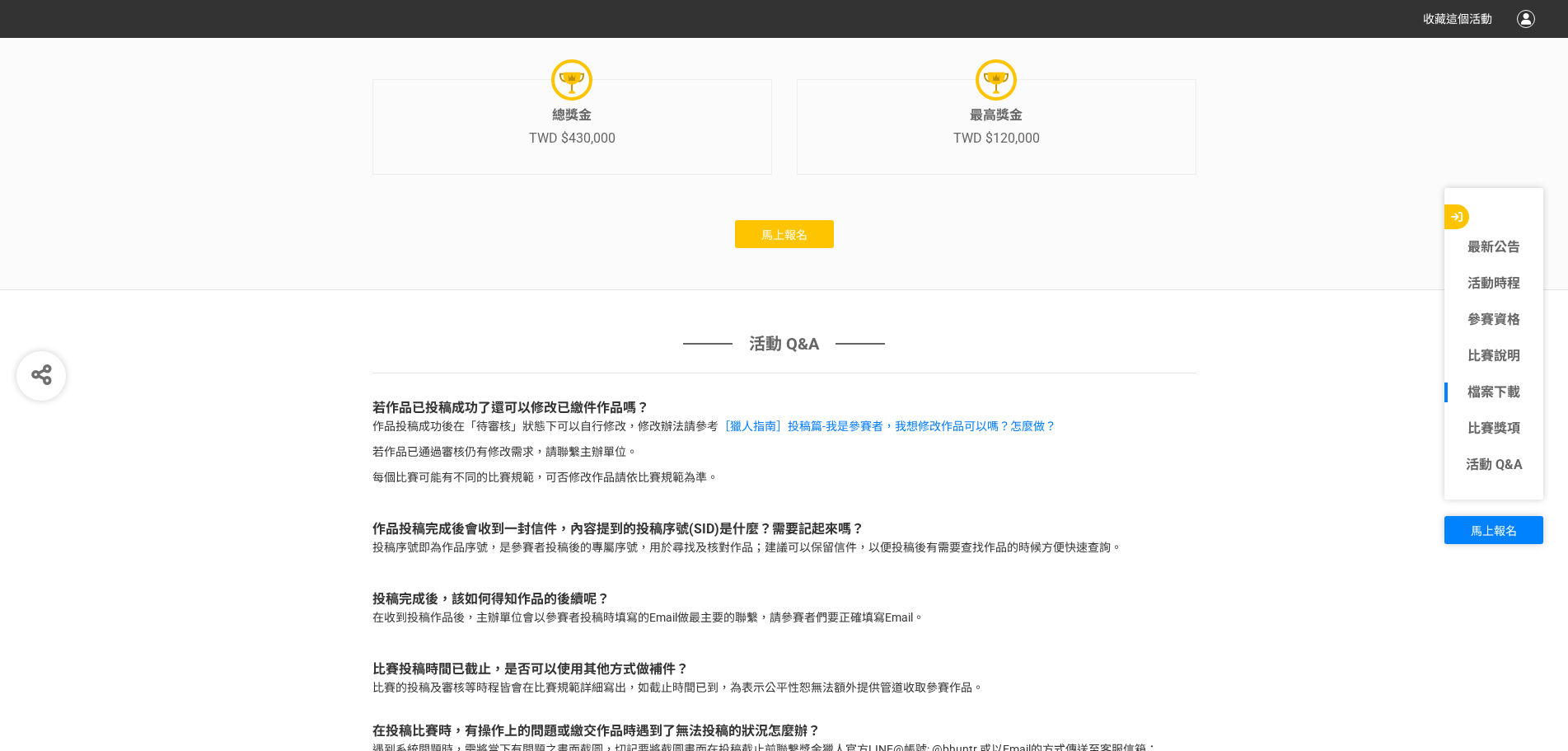
scroll to position [7513, 0]
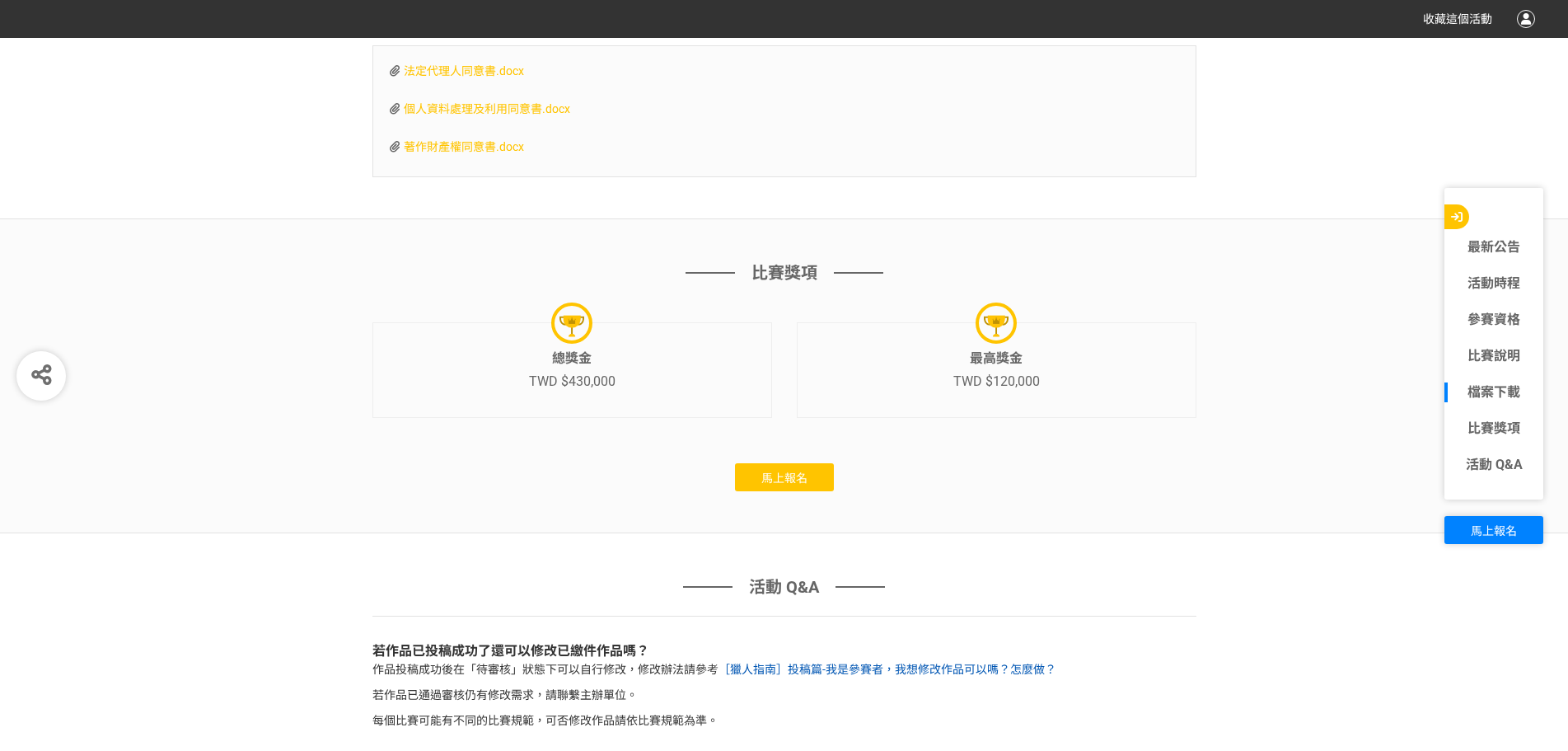
click at [774, 662] on link "［獵人指南］投稿篇-我是參賽者，我想修改作品可以嗎？怎麼做？" at bounding box center [888, 668] width 338 height 13
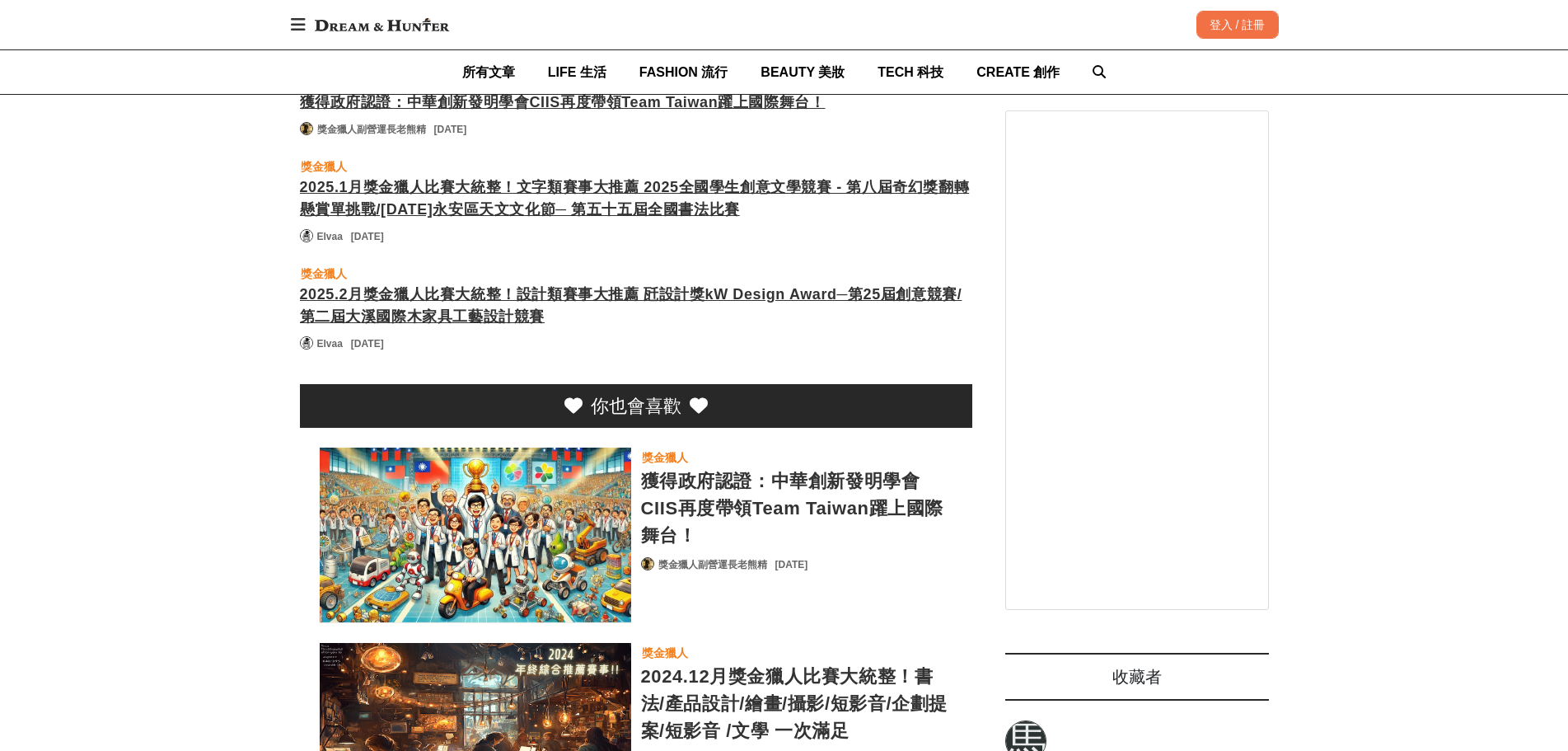
scroll to position [4615, 0]
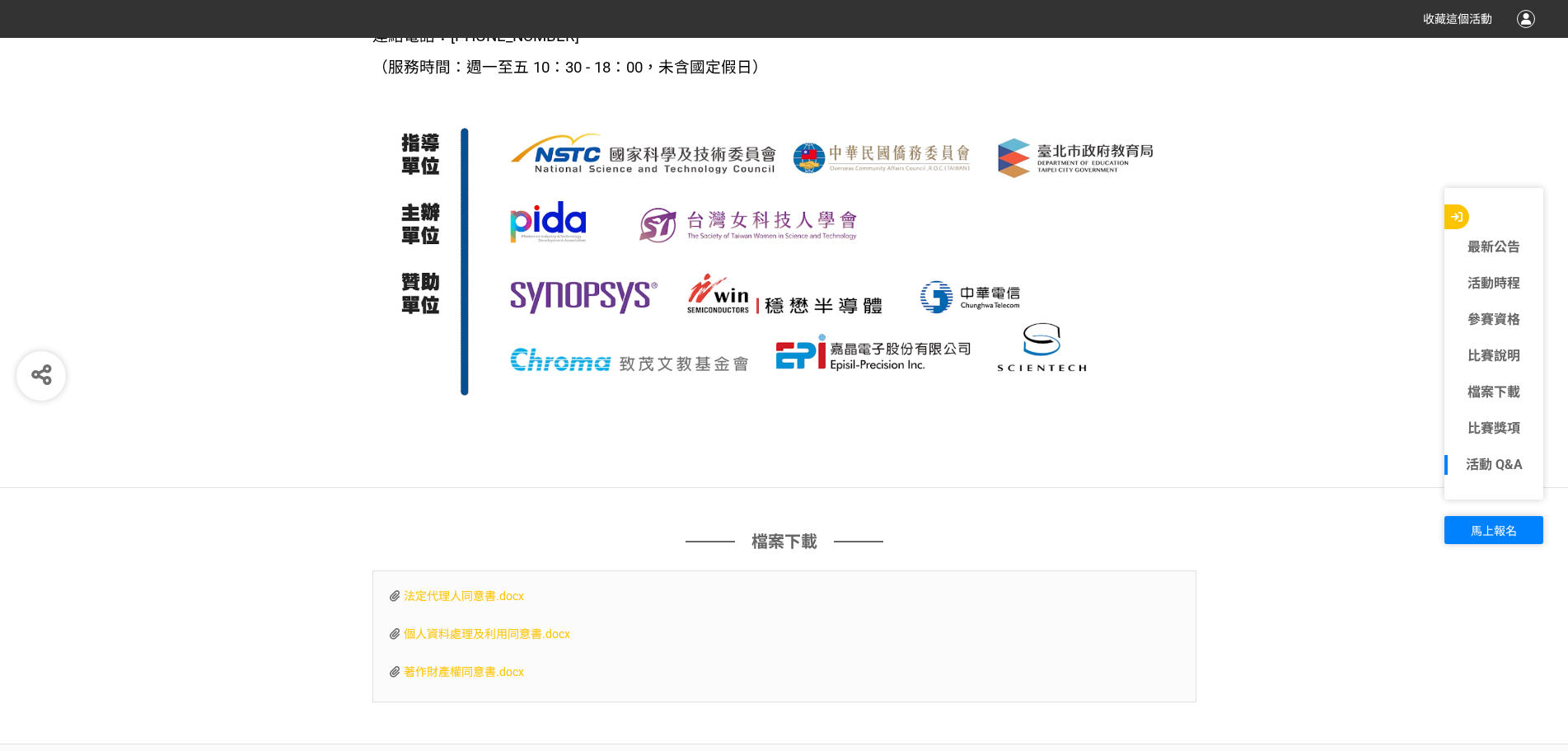
scroll to position [7913, 0]
